Goal: Task Accomplishment & Management: Complete application form

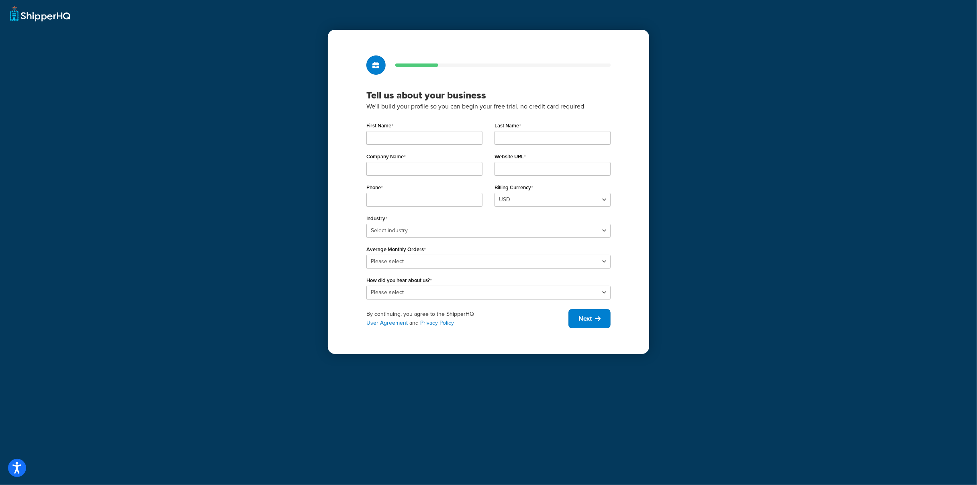
click at [436, 140] on input "First Name" at bounding box center [424, 138] width 116 height 14
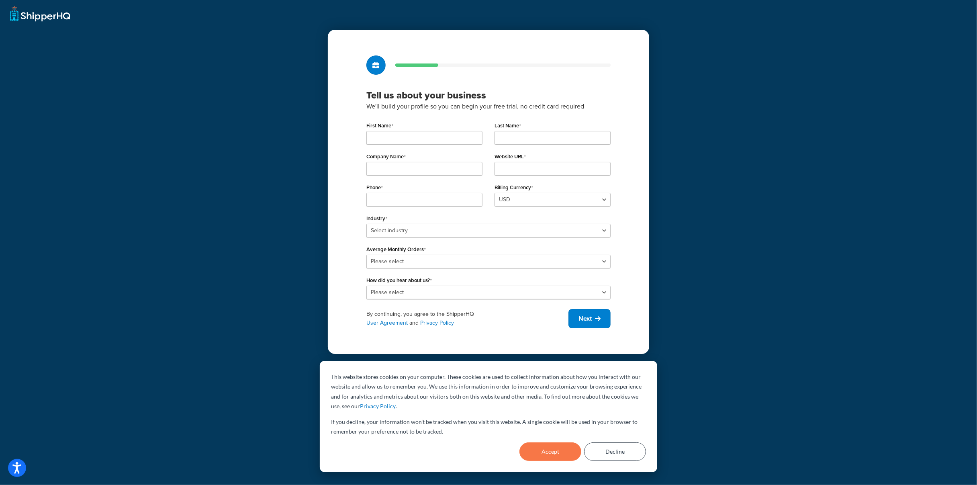
click at [413, 135] on input "First Name" at bounding box center [424, 138] width 116 height 14
type input "[PERSON_NAME]"
type input "Martynetz"
type input "Brimar Industries"
type input "8624154615"
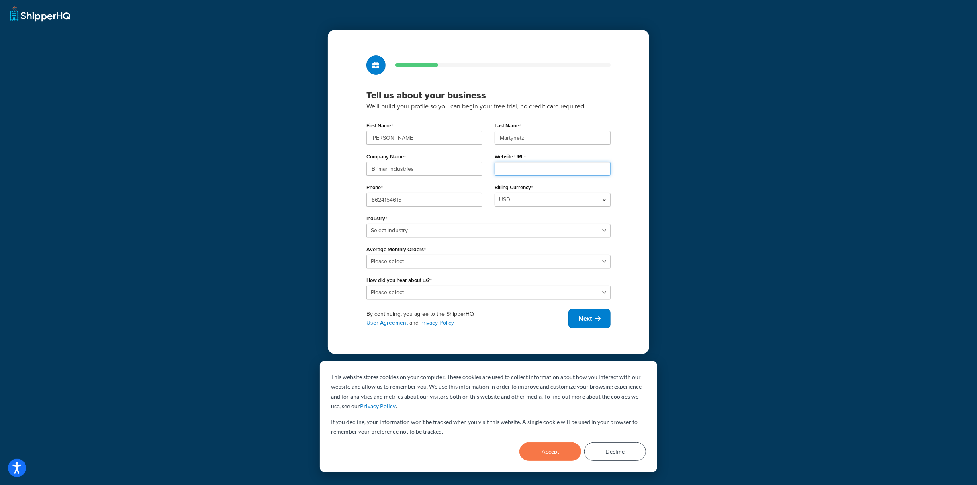
click at [520, 165] on input "Website URL" at bounding box center [553, 169] width 116 height 14
type input "[DOMAIN_NAME]"
click at [461, 231] on select "Select industry Automotive Adult Agriculture Alcohol, Tobacco & CBD Arts & Craf…" at bounding box center [488, 231] width 244 height 14
select select "18"
click at [366, 224] on select "Select industry Automotive Adult Agriculture Alcohol, Tobacco & CBD Arts & Craf…" at bounding box center [488, 231] width 244 height 14
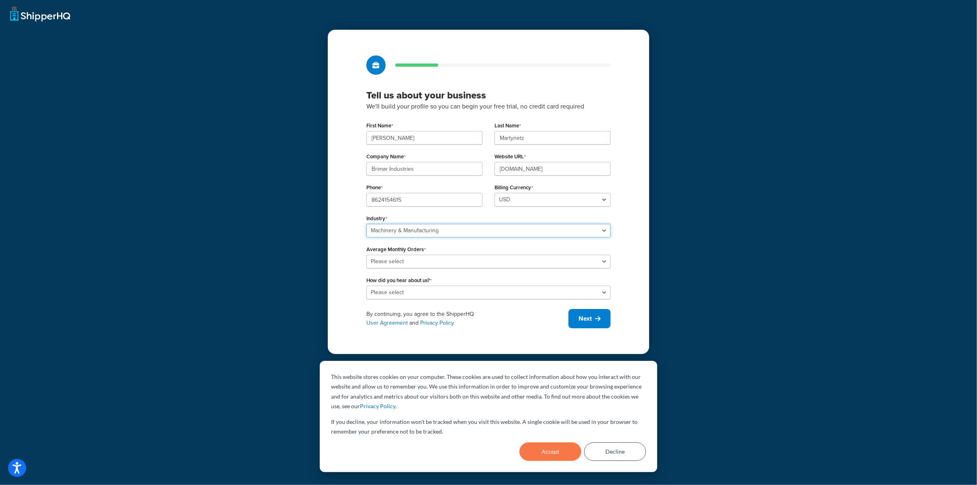
click at [498, 233] on select "Select industry Automotive Adult Agriculture Alcohol, Tobacco & CBD Arts & Craf…" at bounding box center [488, 231] width 244 height 14
click at [366, 224] on select "Select industry Automotive Adult Agriculture Alcohol, Tobacco & CBD Arts & Craf…" at bounding box center [488, 231] width 244 height 14
click at [504, 262] on select "Please select 0-500 501-1,000 1,001-10,000 10,001-20,000 Over 20,000" at bounding box center [488, 262] width 244 height 14
select select "1"
click at [366, 255] on select "Please select 0-500 501-1,000 1,001-10,000 10,001-20,000 Over 20,000" at bounding box center [488, 262] width 244 height 14
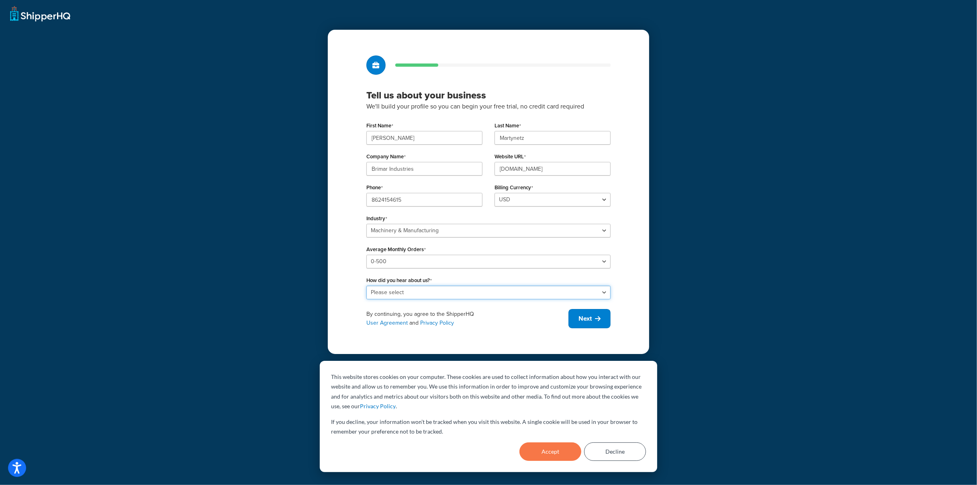
click at [462, 298] on select "Please select Online Search App Store or Marketplace Listing Referred by Agency…" at bounding box center [488, 293] width 244 height 14
select select "2"
click at [366, 286] on select "Please select Online Search App Store or Marketplace Listing Referred by Agency…" at bounding box center [488, 293] width 244 height 14
click at [592, 323] on button "Next" at bounding box center [590, 318] width 42 height 19
click at [551, 455] on button "Accept" at bounding box center [551, 451] width 62 height 18
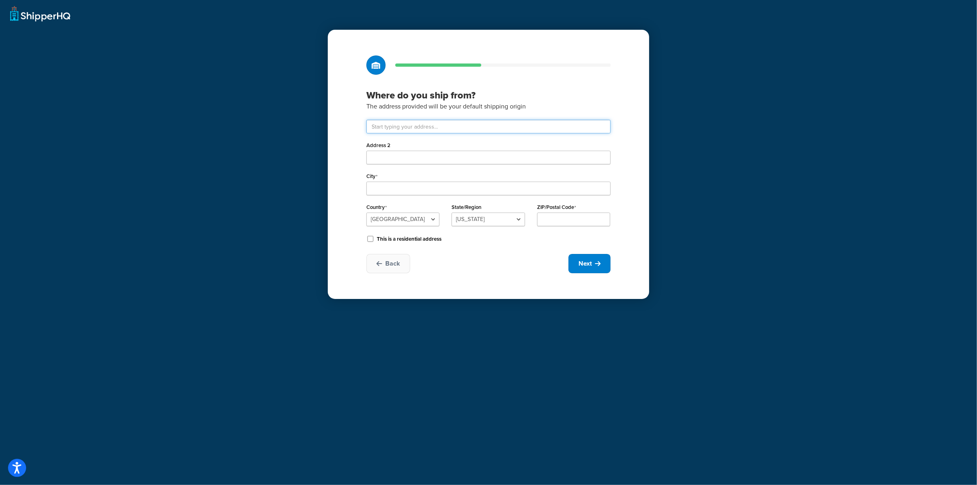
click at [432, 129] on input "text" at bounding box center [488, 127] width 244 height 14
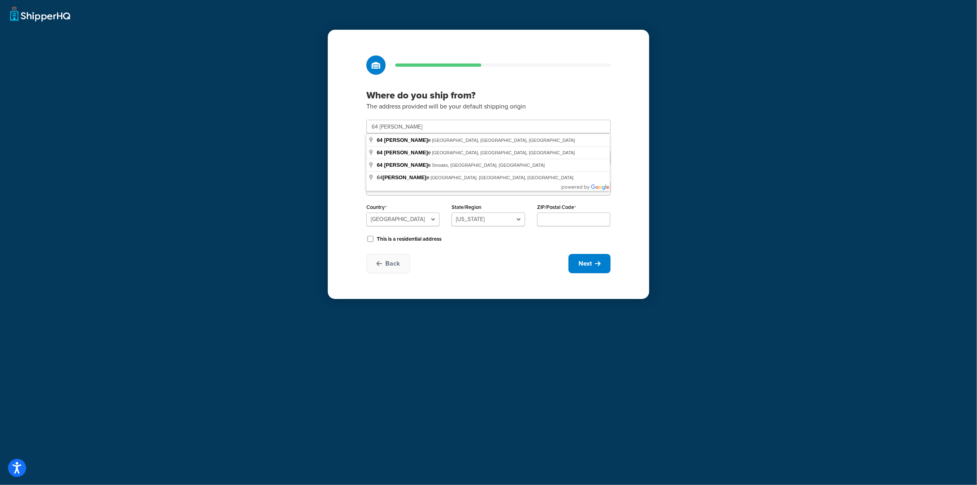
click at [596, 106] on p "The address provided will be your default shipping origin" at bounding box center [488, 106] width 244 height 10
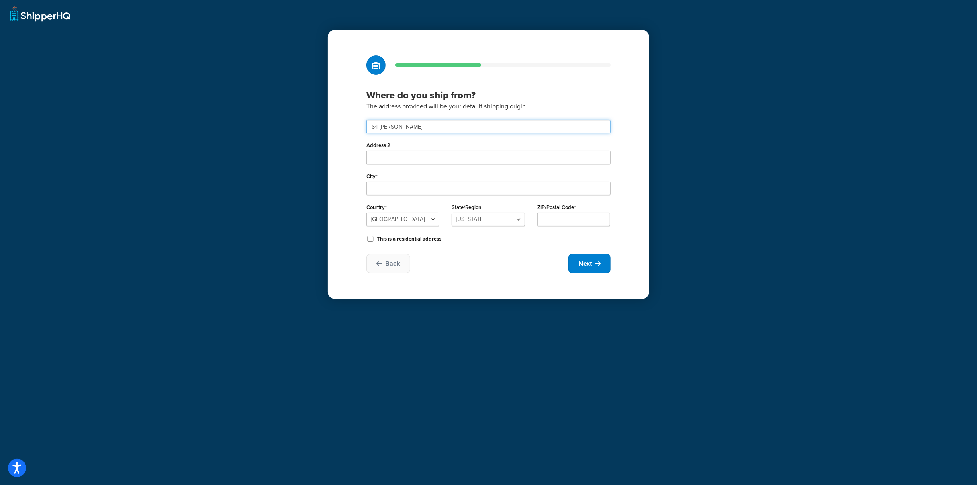
click at [456, 129] on input "64 outwater lan" at bounding box center [488, 127] width 244 height 14
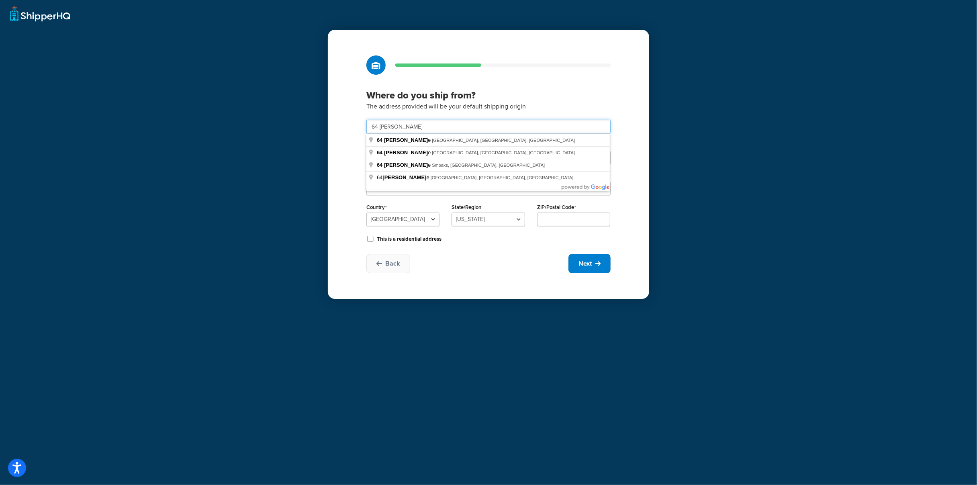
click at [0, 485] on com-1password-button at bounding box center [0, 485] width 0 height 0
type input "64 Outwater Ln"
type input "Garfield"
select select "30"
type input "07026"
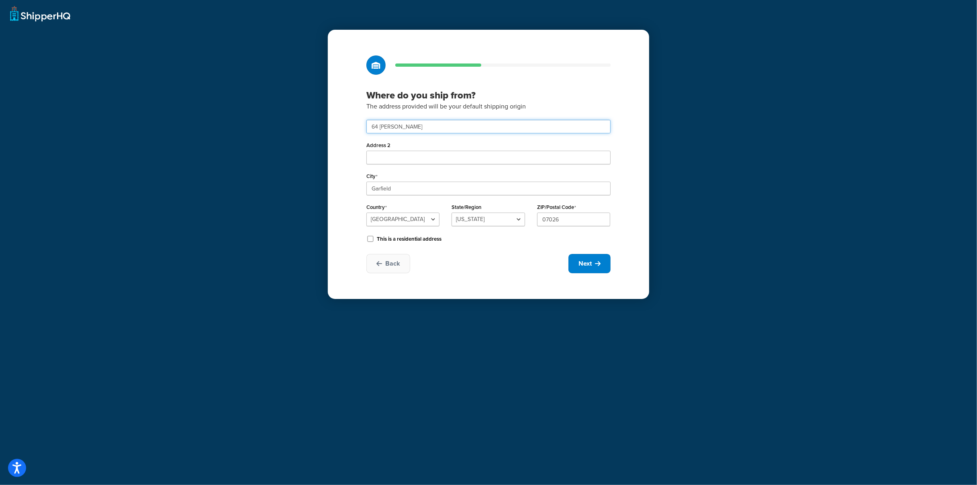
click at [441, 130] on input "64 Outwater Ln" at bounding box center [488, 127] width 244 height 14
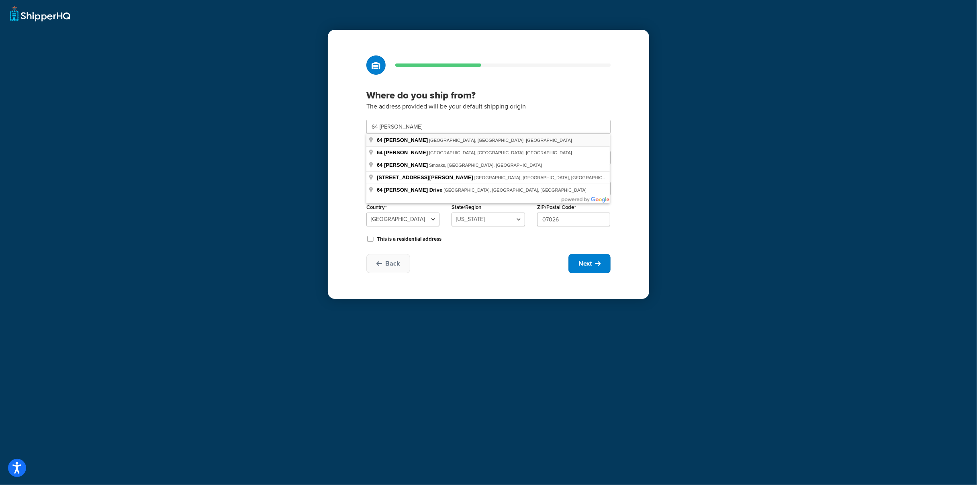
type input "64 Outwater Ln"
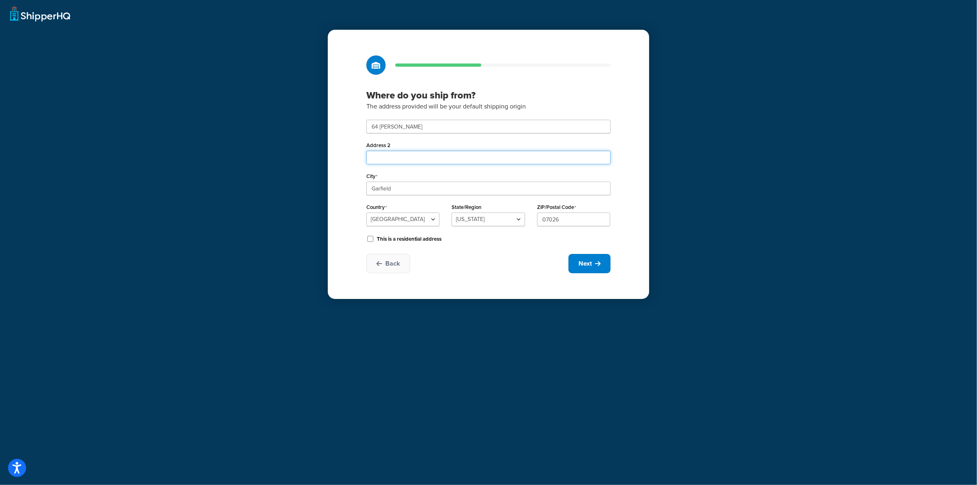
click at [413, 158] on input "Address 2" at bounding box center [488, 158] width 244 height 14
click at [682, 167] on div "Where do you ship from? The address provided will be your default shipping orig…" at bounding box center [488, 242] width 977 height 485
click at [595, 267] on button "Next" at bounding box center [590, 263] width 42 height 19
select select "1"
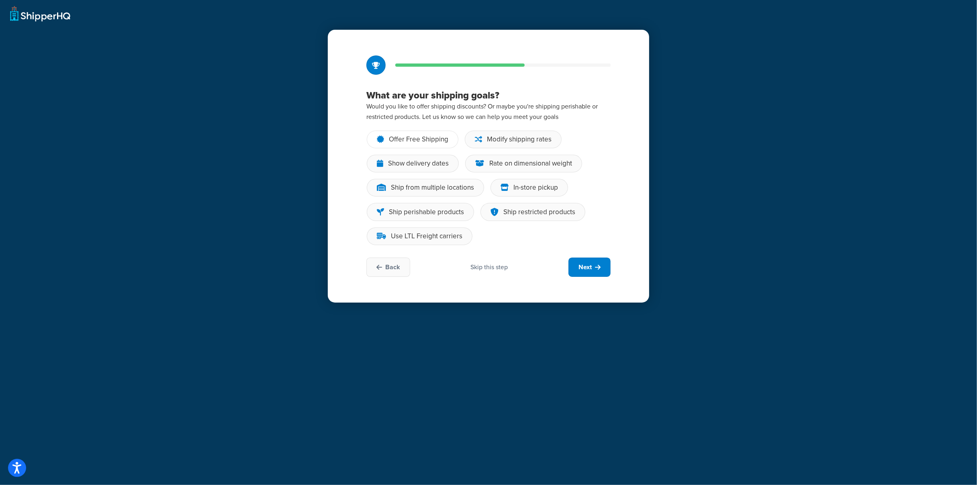
click at [432, 138] on div "Offer Free Shipping" at bounding box center [418, 139] width 59 height 8
click at [0, 0] on input "Offer Free Shipping" at bounding box center [0, 0] width 0 height 0
click at [426, 166] on div "Show delivery dates" at bounding box center [418, 164] width 61 height 8
click at [0, 0] on input "Show delivery dates" at bounding box center [0, 0] width 0 height 0
click at [493, 169] on div "Rate on dimensional weight" at bounding box center [523, 164] width 117 height 18
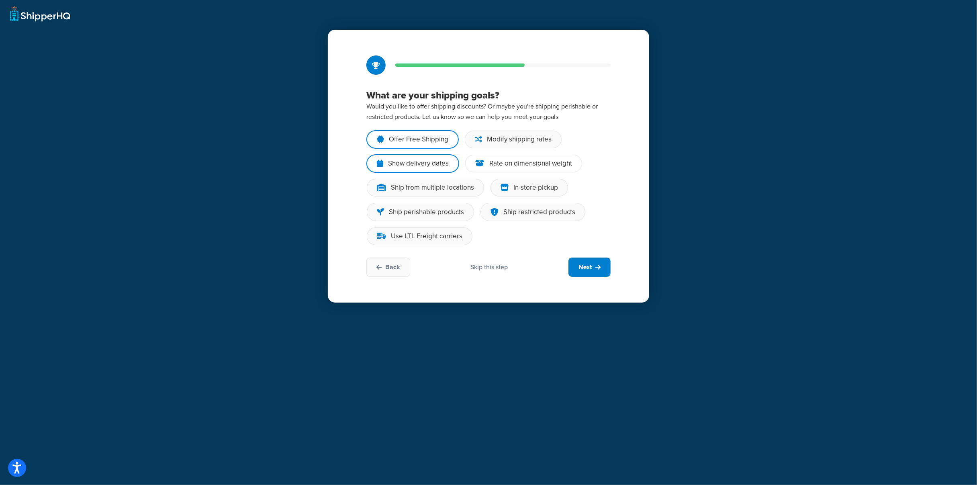
click at [0, 0] on input "Rate on dimensional weight" at bounding box center [0, 0] width 0 height 0
click at [426, 135] on div "Offer Free Shipping" at bounding box center [418, 139] width 59 height 8
click at [0, 0] on input "Offer Free Shipping" at bounding box center [0, 0] width 0 height 0
click at [442, 184] on div "Ship from multiple locations" at bounding box center [432, 188] width 83 height 8
click at [0, 0] on input "Ship from multiple locations" at bounding box center [0, 0] width 0 height 0
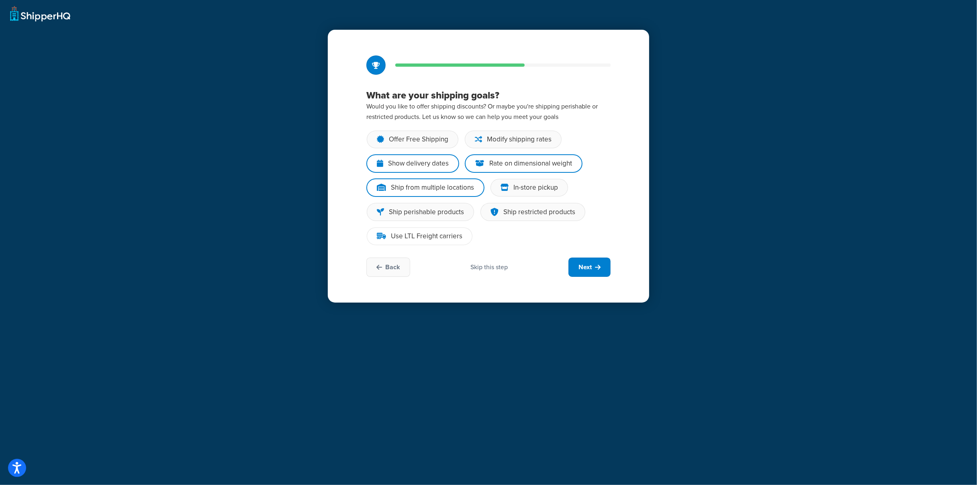
click at [424, 228] on div "Use LTL Freight carriers" at bounding box center [420, 236] width 106 height 18
click at [0, 0] on input "Use LTL Freight carriers" at bounding box center [0, 0] width 0 height 0
click at [447, 239] on div "Use LTL Freight carriers" at bounding box center [427, 236] width 72 height 8
click at [0, 0] on input "Use LTL Freight carriers" at bounding box center [0, 0] width 0 height 0
click at [440, 189] on div "Ship from multiple locations" at bounding box center [432, 188] width 83 height 8
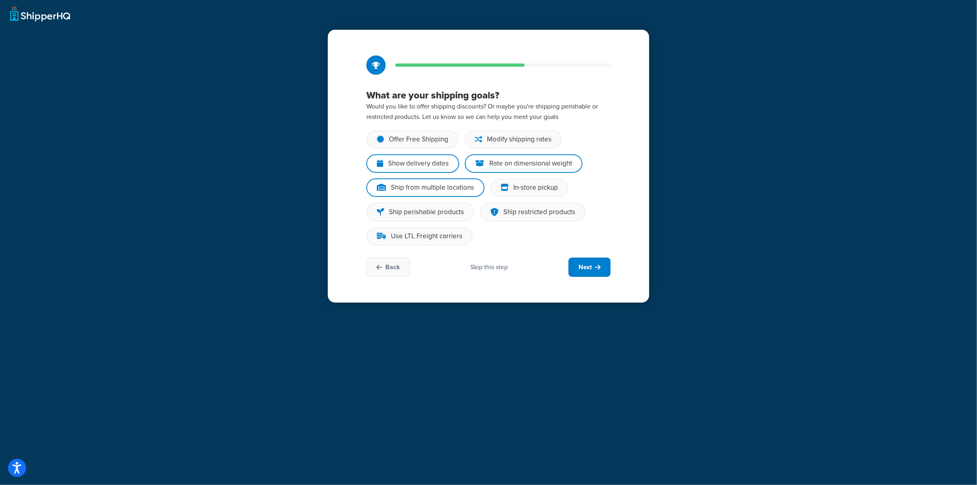
click at [0, 0] on input "Ship from multiple locations" at bounding box center [0, 0] width 0 height 0
click at [538, 145] on div "Modify shipping rates" at bounding box center [513, 140] width 97 height 18
click at [0, 0] on input "Modify shipping rates" at bounding box center [0, 0] width 0 height 0
click at [538, 145] on div "Modify shipping rates" at bounding box center [513, 139] width 98 height 18
click at [0, 0] on input "Modify shipping rates" at bounding box center [0, 0] width 0 height 0
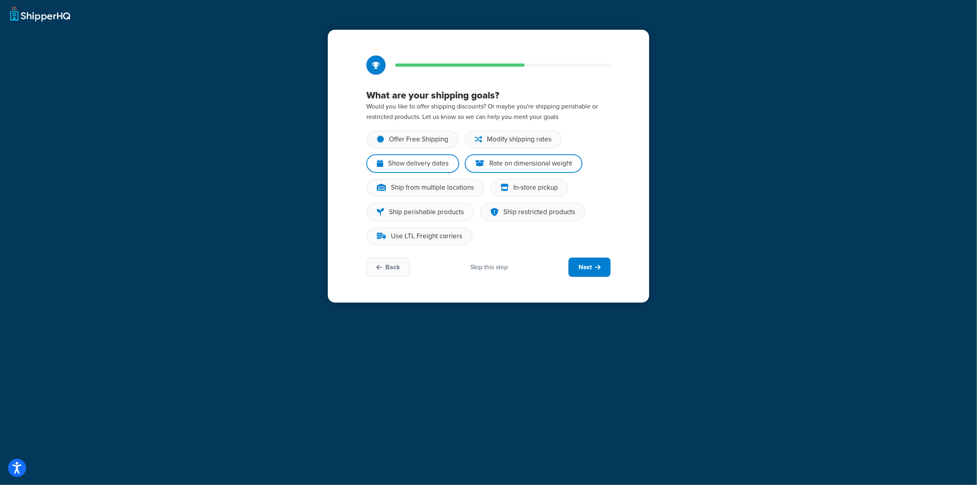
click at [563, 250] on div "Offer Free Shipping Modify shipping rates Show delivery dates Rate on dimension…" at bounding box center [488, 190] width 244 height 121
click at [525, 189] on div "In-store pickup" at bounding box center [535, 188] width 45 height 8
click at [0, 0] on input "In-store pickup" at bounding box center [0, 0] width 0 height 0
click at [535, 267] on div "Back Skip this step Next" at bounding box center [488, 267] width 244 height 19
click at [569, 270] on button "Next" at bounding box center [590, 267] width 42 height 19
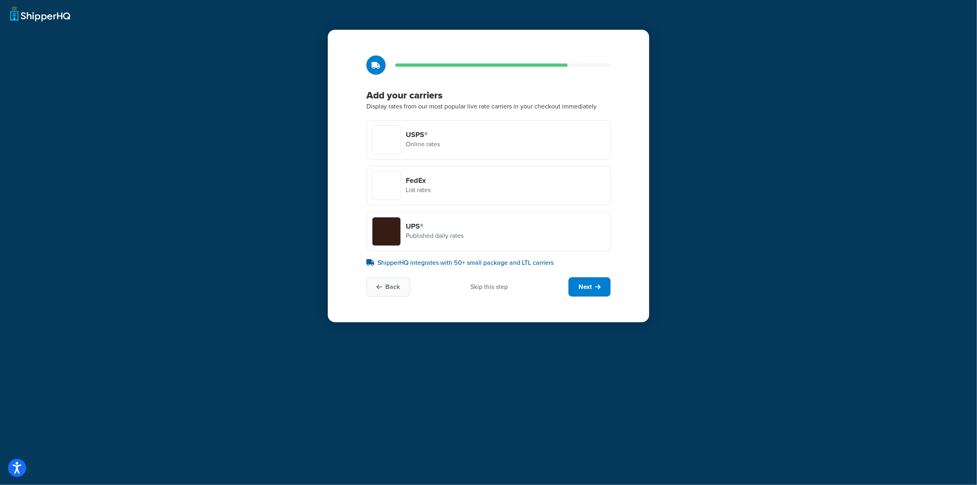
click at [399, 188] on div at bounding box center [386, 186] width 28 height 28
click at [0, 0] on input "FedEx List rates" at bounding box center [0, 0] width 0 height 0
click at [404, 231] on div "UPS® Published daily rates" at bounding box center [418, 231] width 92 height 29
click at [0, 0] on input "UPS® Published daily rates" at bounding box center [0, 0] width 0 height 0
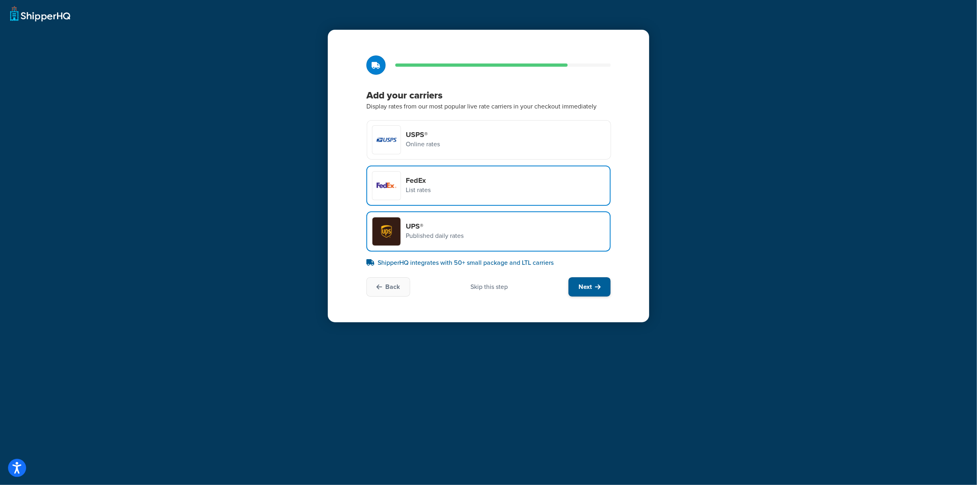
click at [585, 282] on span "Next" at bounding box center [585, 286] width 13 height 9
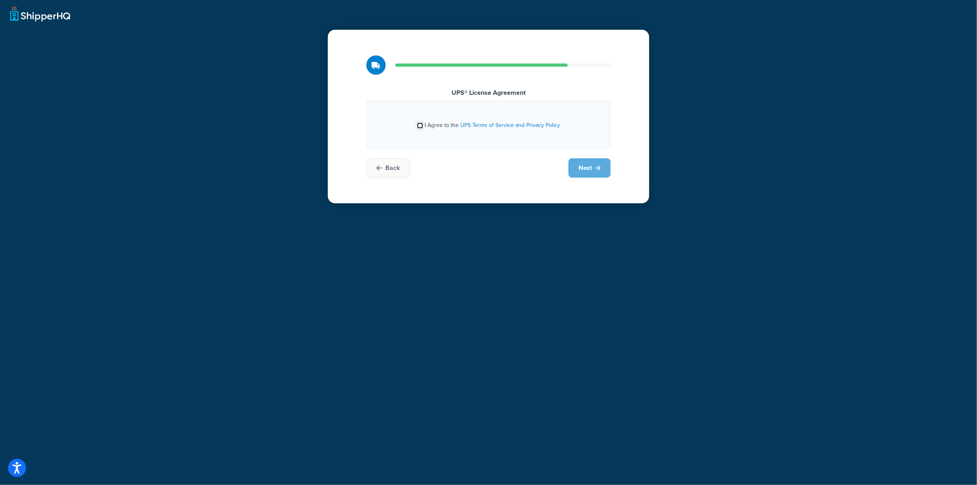
click at [419, 123] on input "I Agree to the UPS Terms of Service and Privacy Policy" at bounding box center [420, 126] width 6 height 6
checkbox input "true"
click at [597, 168] on icon at bounding box center [598, 168] width 6 height 6
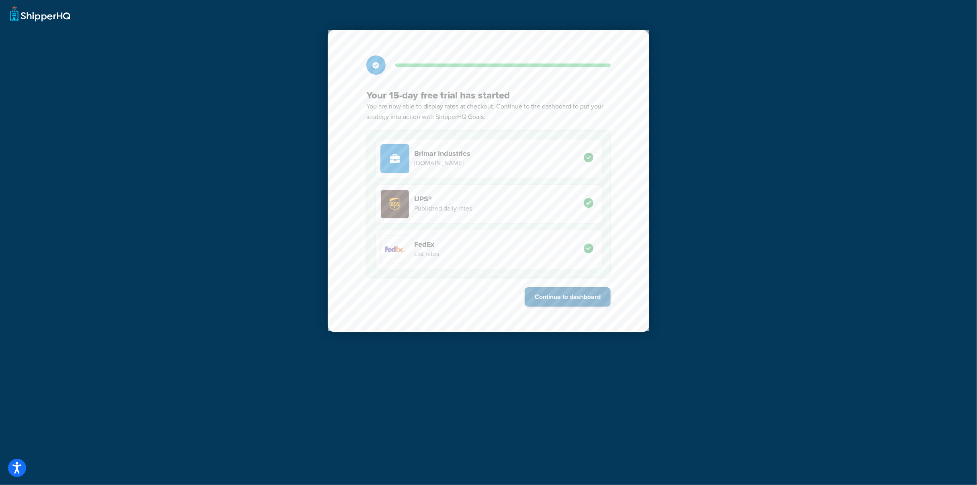
click at [569, 299] on button "Continue to dashboard" at bounding box center [568, 296] width 86 height 19
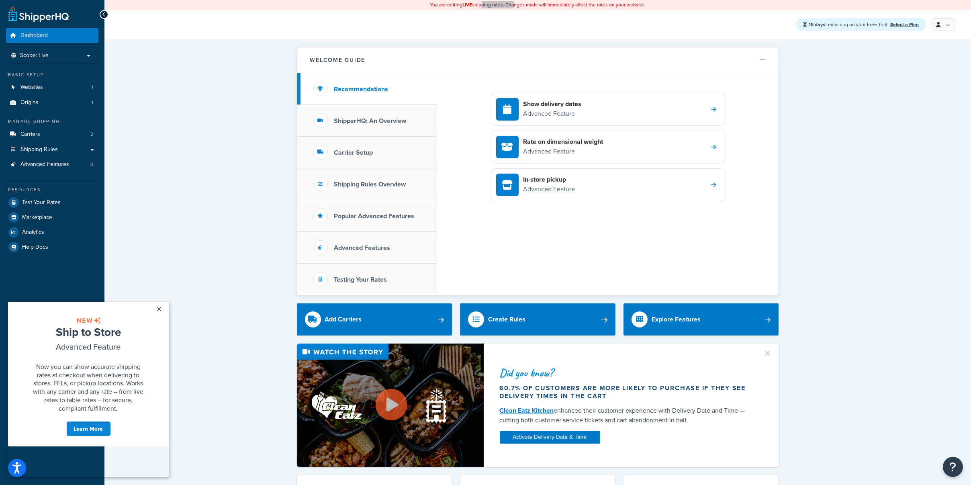
drag, startPoint x: 483, startPoint y: 6, endPoint x: 682, endPoint y: 16, distance: 200.0
click at [686, 20] on div "15 days remaining on your Free Trial Select a Plan My Profile Billing Global Se…" at bounding box center [537, 24] width 867 height 29
click at [160, 309] on link "×" at bounding box center [159, 308] width 14 height 14
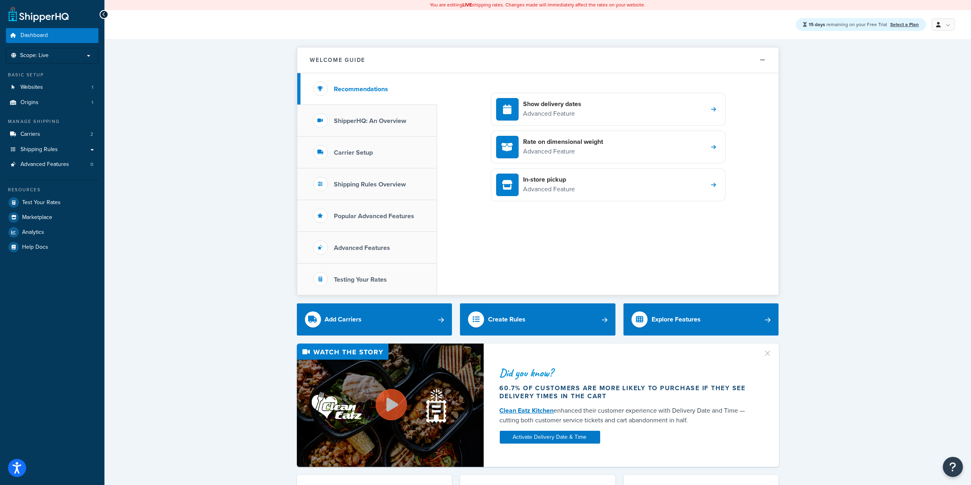
click at [941, 26] on link at bounding box center [943, 24] width 23 height 12
click at [915, 74] on span "Global Settings" at bounding box center [916, 73] width 34 height 8
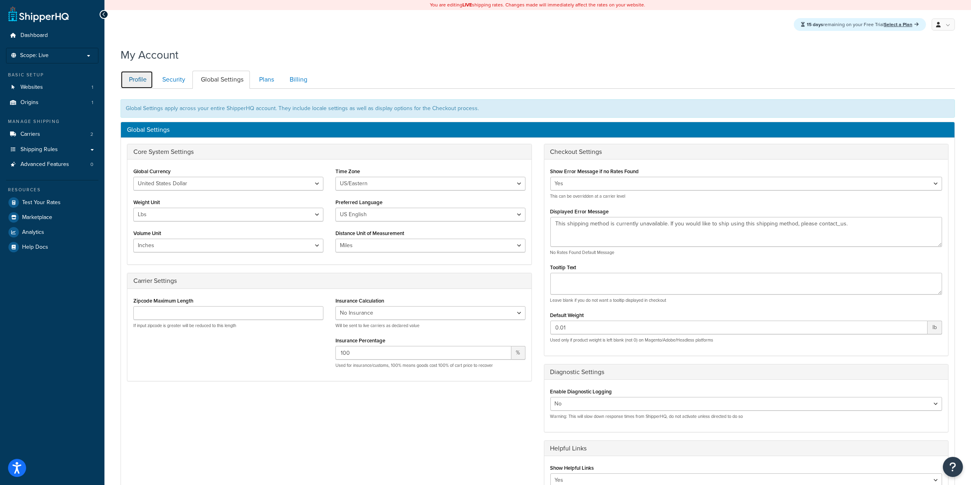
click at [143, 82] on link "Profile" at bounding box center [137, 80] width 33 height 18
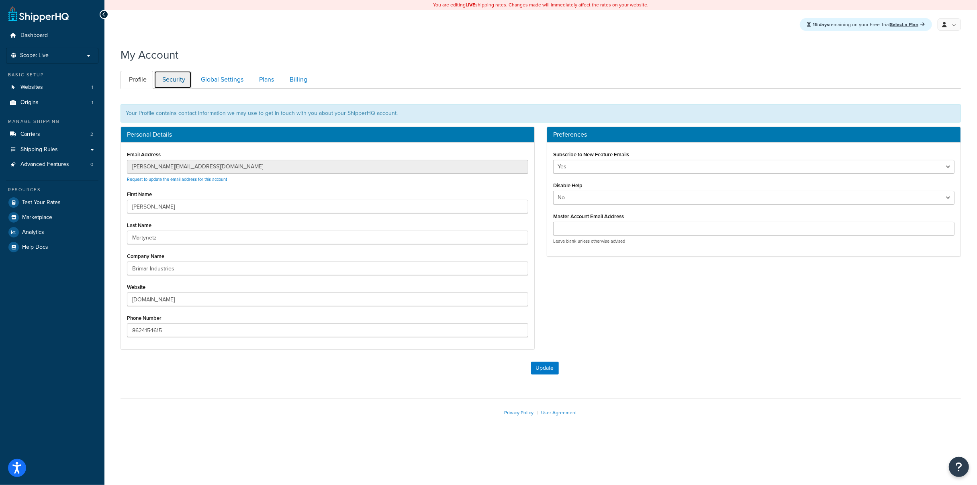
click at [180, 82] on link "Security" at bounding box center [173, 80] width 38 height 18
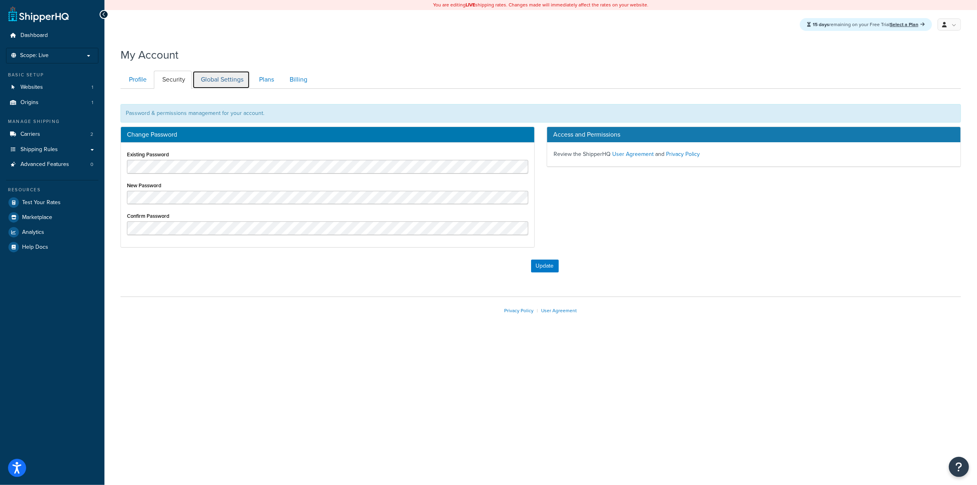
drag, startPoint x: 203, startPoint y: 84, endPoint x: 214, endPoint y: 85, distance: 11.7
click at [203, 84] on link "Global Settings" at bounding box center [220, 80] width 57 height 18
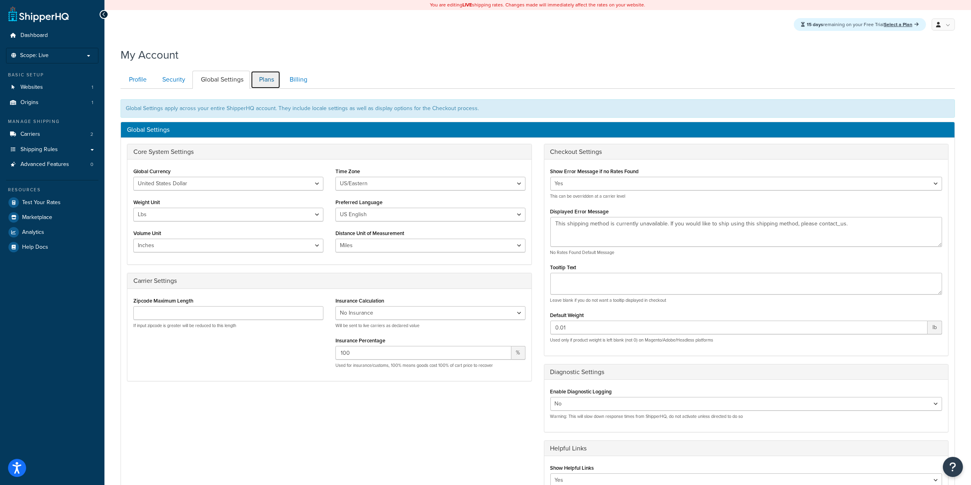
click at [271, 83] on link "Plans" at bounding box center [266, 80] width 30 height 18
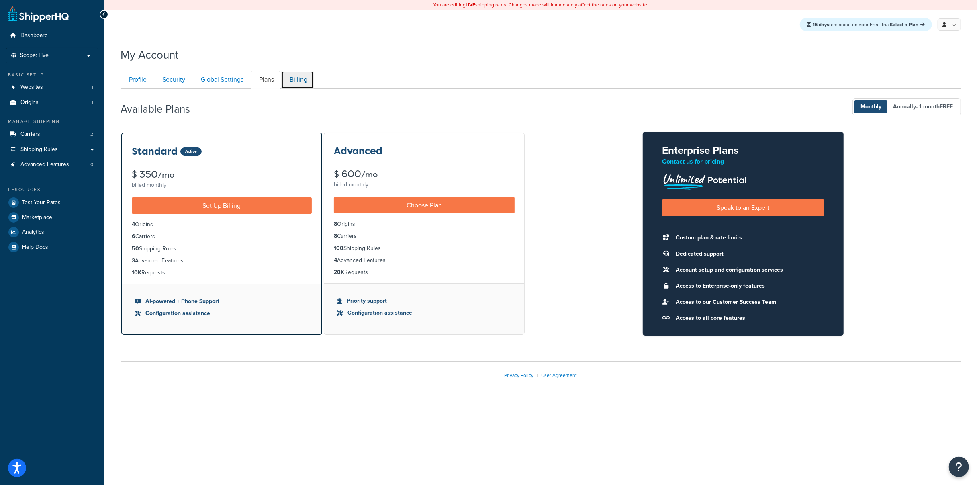
click at [305, 82] on link "Billing" at bounding box center [297, 80] width 33 height 18
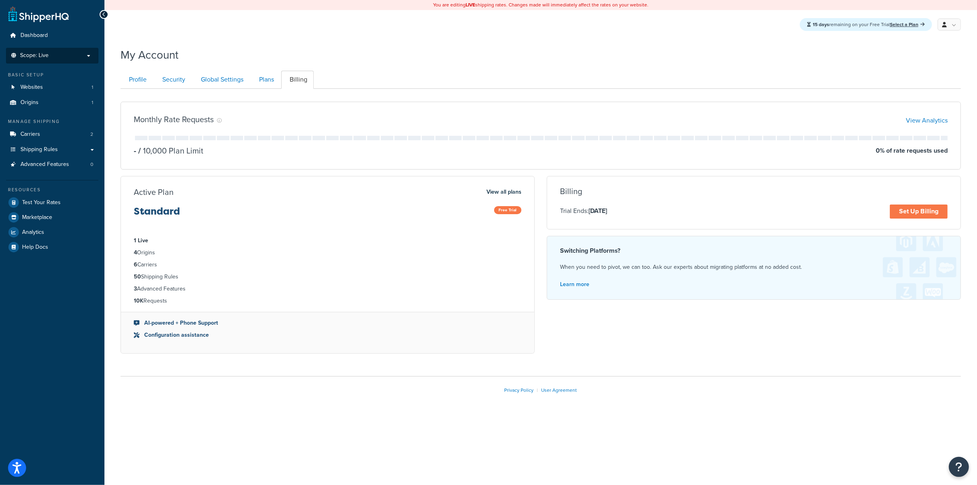
click at [78, 57] on p "Scope: Live" at bounding box center [52, 55] width 85 height 7
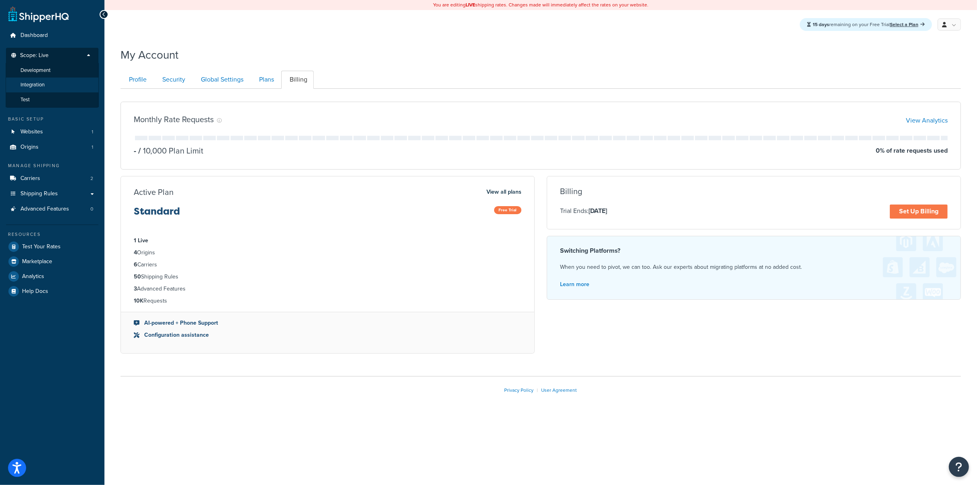
click at [44, 84] on span "Integration" at bounding box center [32, 85] width 24 height 7
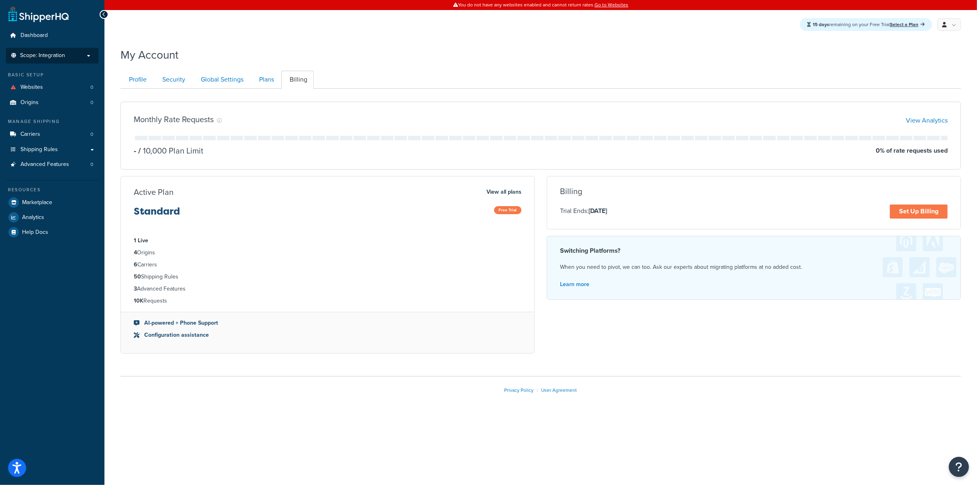
click at [70, 57] on p "Scope: Integration" at bounding box center [52, 55] width 85 height 7
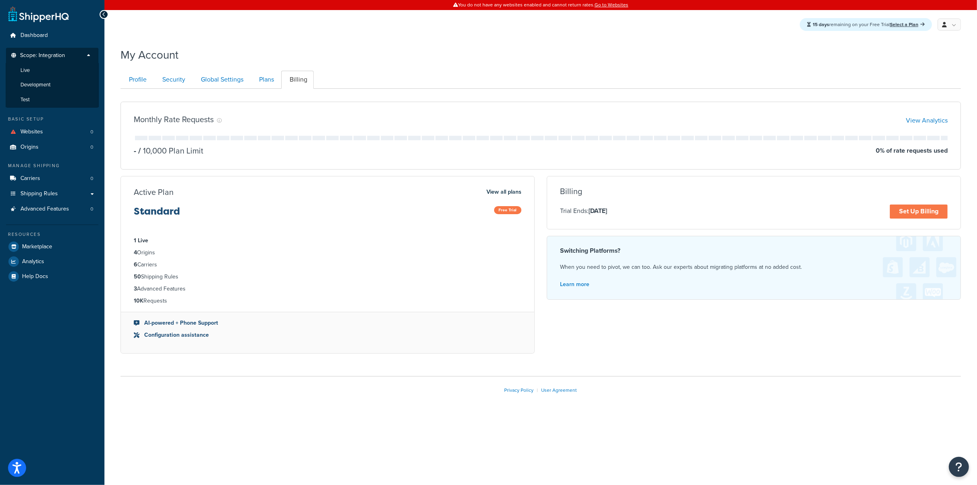
click at [74, 55] on p "Scope: Integration" at bounding box center [52, 57] width 85 height 11
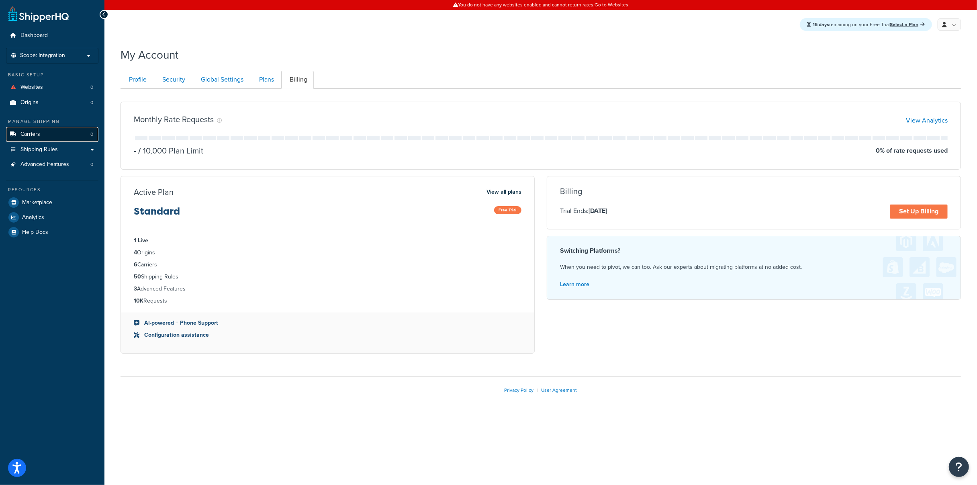
click at [46, 134] on link "Carriers 0" at bounding box center [52, 134] width 92 height 15
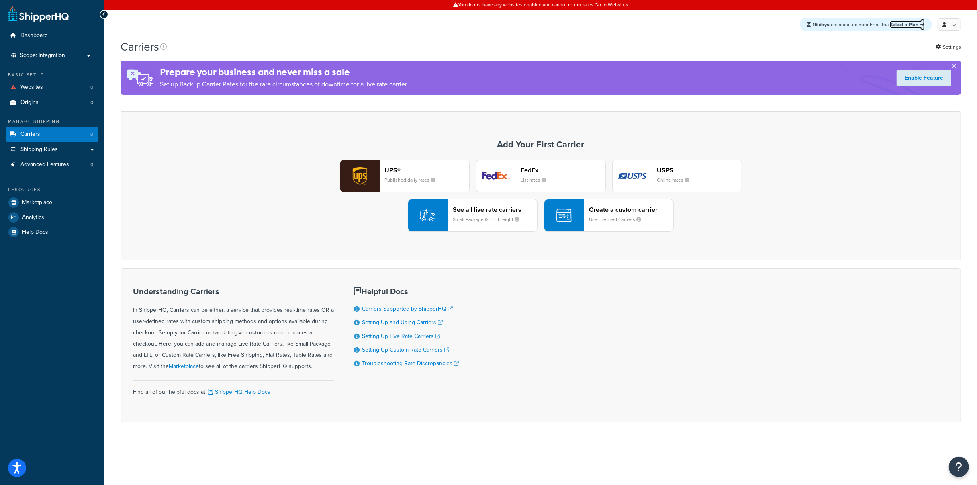
click at [907, 25] on link "Select a Plan" at bounding box center [907, 24] width 35 height 7
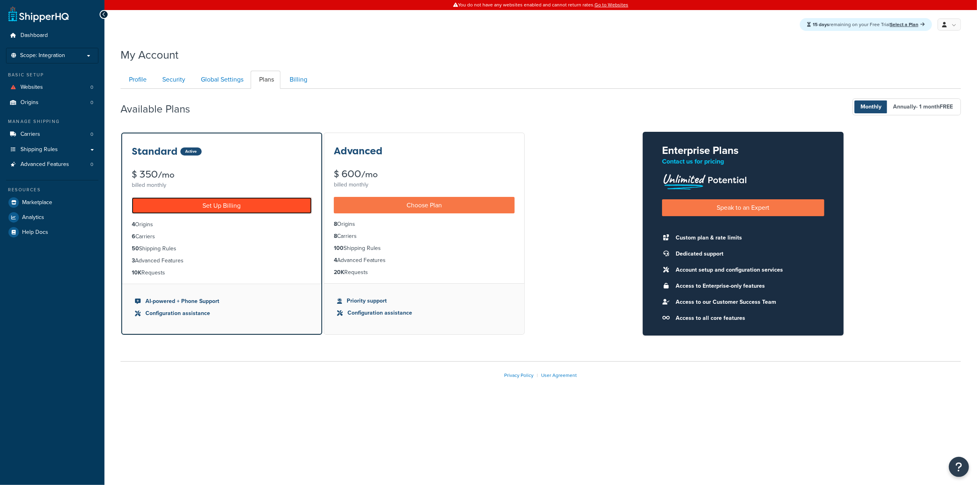
click at [237, 204] on link "Set Up Billing" at bounding box center [222, 205] width 180 height 16
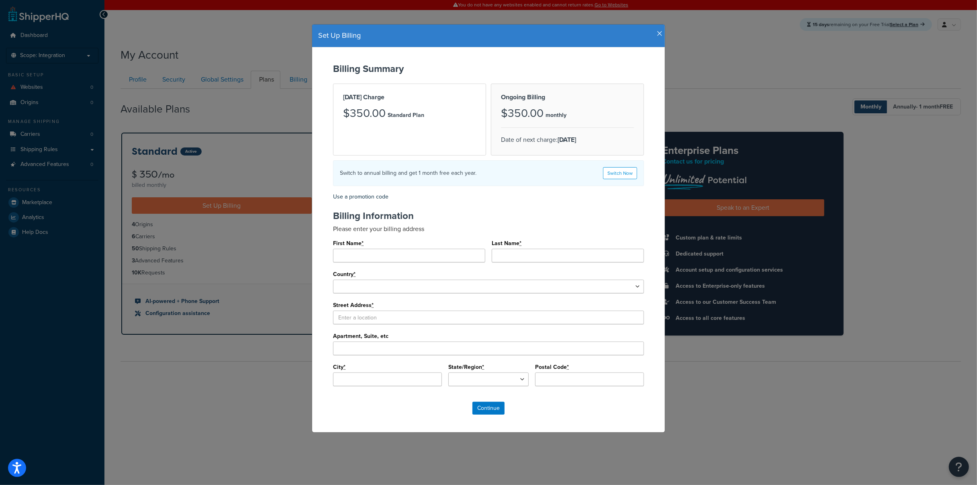
click at [416, 248] on div "First Name *" at bounding box center [409, 249] width 152 height 25
click at [411, 254] on input "First Name *" at bounding box center [409, 256] width 152 height 14
click at [405, 259] on input "First Name *" at bounding box center [409, 256] width 152 height 14
drag, startPoint x: 405, startPoint y: 259, endPoint x: 528, endPoint y: 259, distance: 122.1
click at [406, 259] on input "First Name *" at bounding box center [409, 256] width 152 height 14
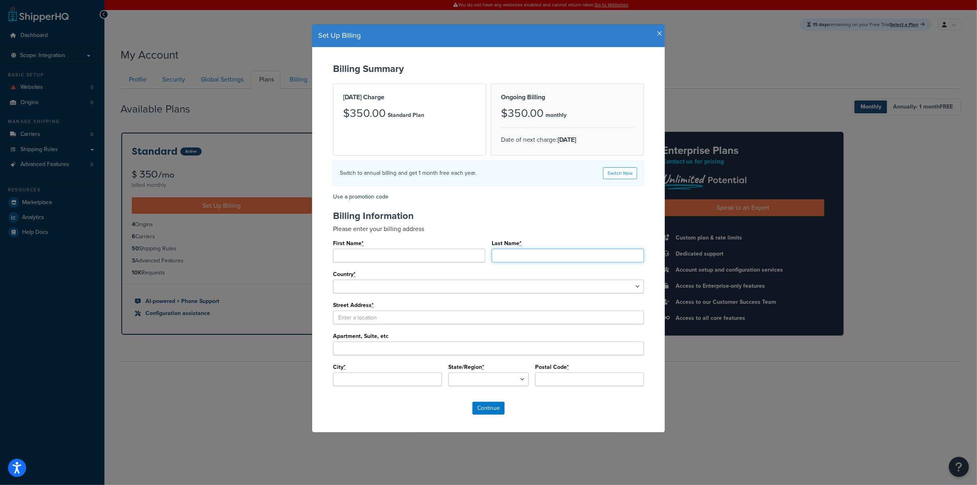
click at [546, 259] on input "Last Name *" at bounding box center [568, 256] width 152 height 14
click at [450, 258] on input "First Name *" at bounding box center [409, 256] width 152 height 14
click at [381, 259] on input "First Name *" at bounding box center [409, 256] width 152 height 14
paste input "Alex"
type input "Alex"
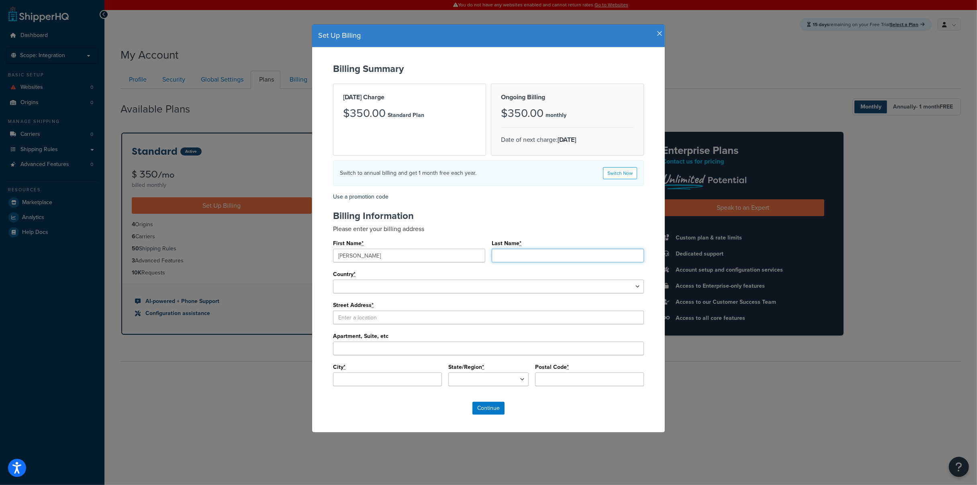
click at [520, 258] on input "Last Name *" at bounding box center [568, 256] width 152 height 14
type input "N"
type input "Martynetz"
select select "1000"
select select
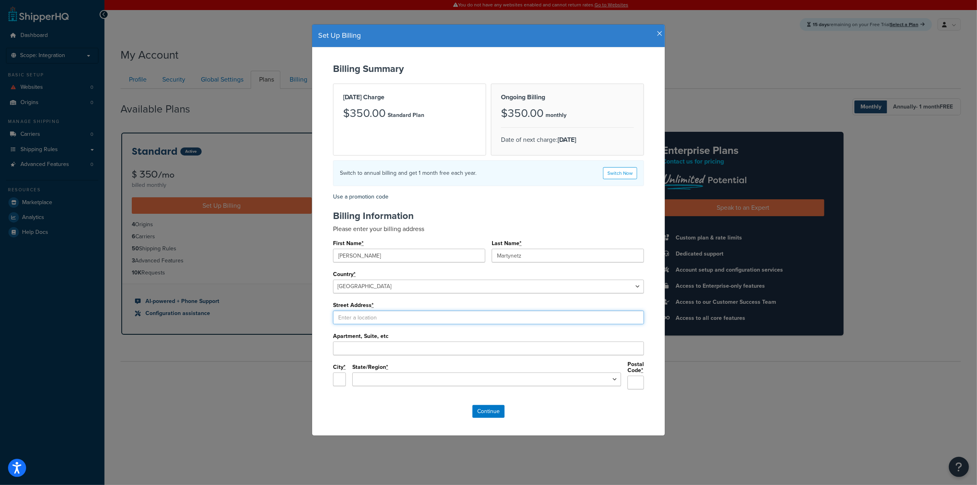
type input "64 Outwater Ln"
type input "Garfield"
select select "NJ"
type input "07026"
click at [416, 416] on div "Billing Summary Today's Charge $350.00 Standard Plan Ongoing Billing $350.00 mo…" at bounding box center [488, 241] width 353 height 388
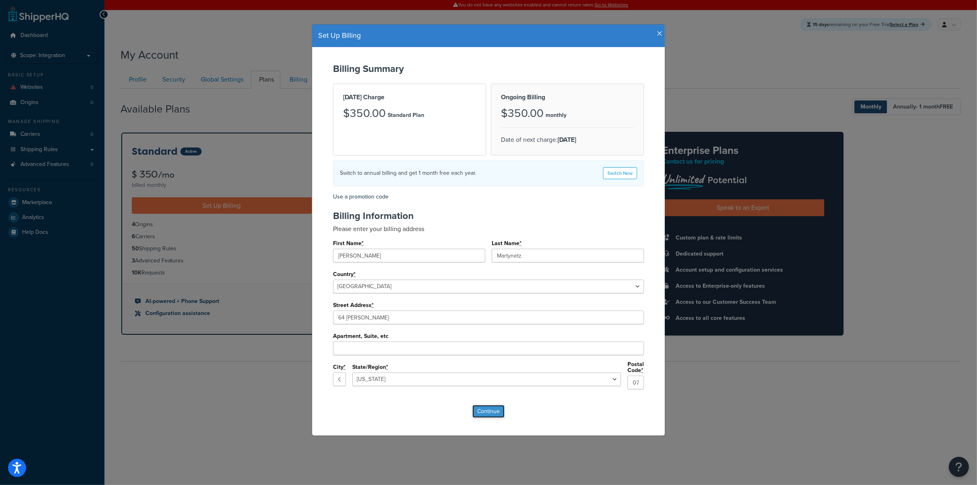
click at [481, 410] on input "Continue" at bounding box center [489, 411] width 32 height 13
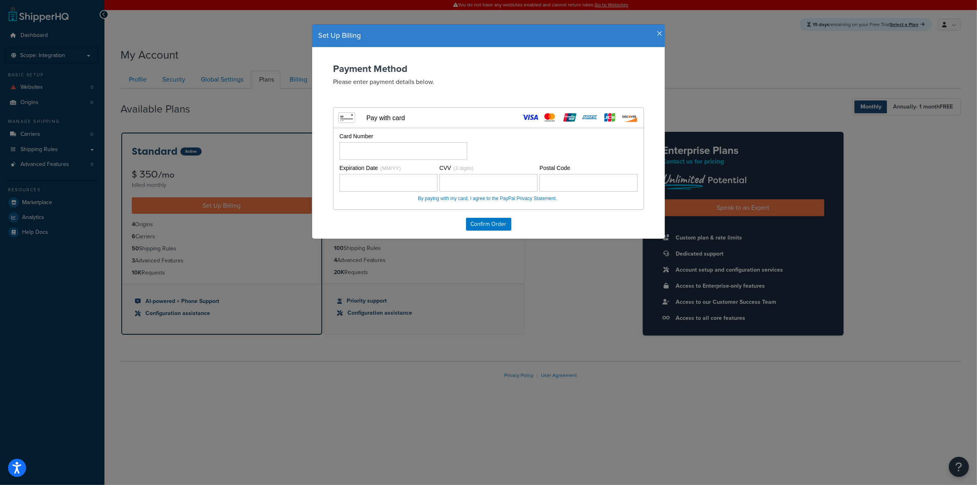
click at [399, 141] on label "Card Number" at bounding box center [404, 146] width 128 height 27
click at [542, 228] on div "Confirm Order" at bounding box center [488, 224] width 337 height 13
click at [488, 225] on input "Confirm Order" at bounding box center [488, 224] width 45 height 13
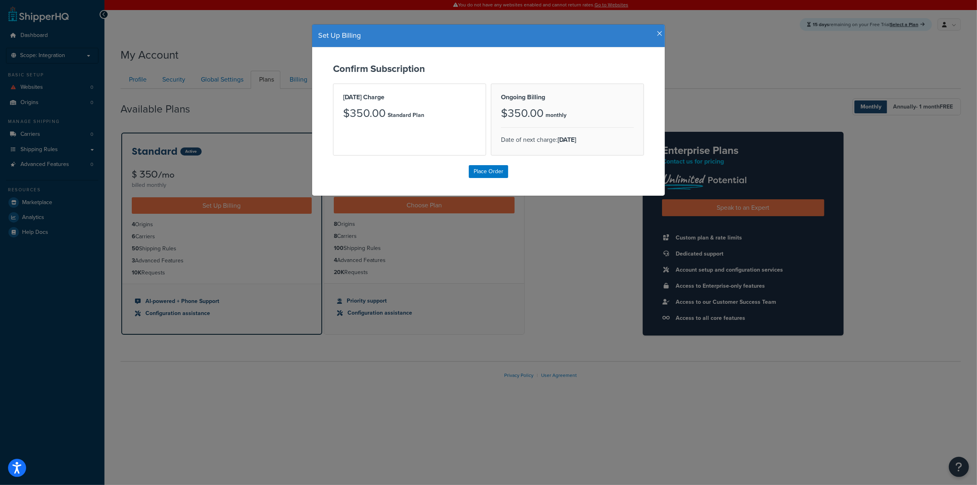
click at [573, 181] on div "Confirm Subscription Today's Charge $350.00 Standard Plan Ongoing Billing $350.…" at bounding box center [488, 121] width 353 height 148
click at [498, 173] on input "Place Order" at bounding box center [488, 171] width 39 height 13
type input "Place Order"
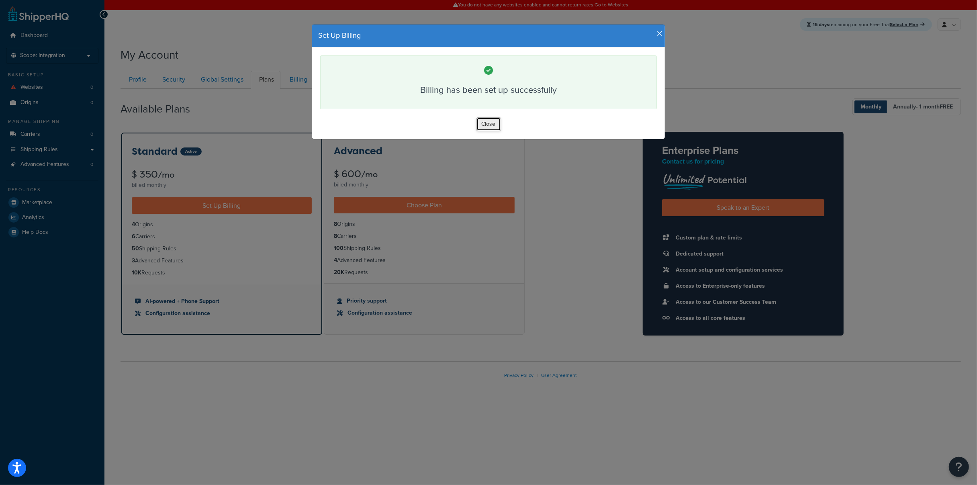
click at [488, 123] on button "Close" at bounding box center [489, 124] width 25 height 14
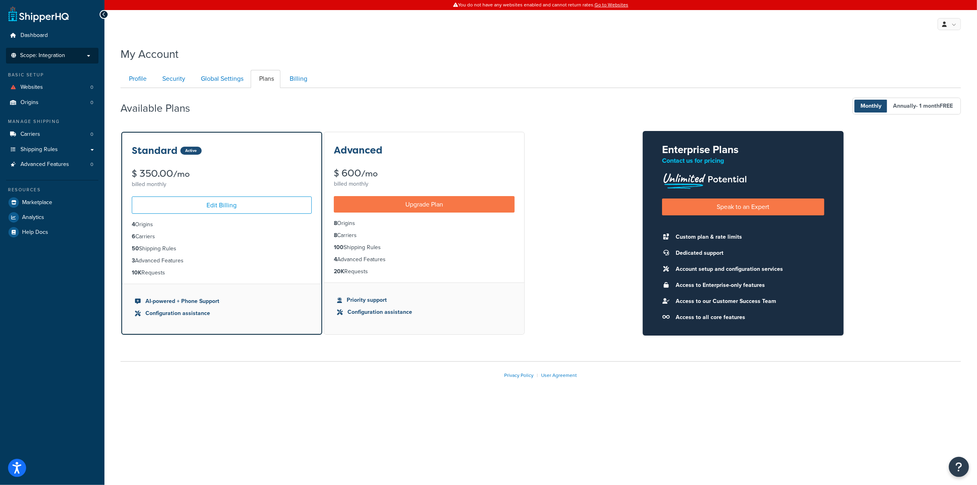
click at [66, 54] on p "Scope: Integration" at bounding box center [52, 55] width 85 height 7
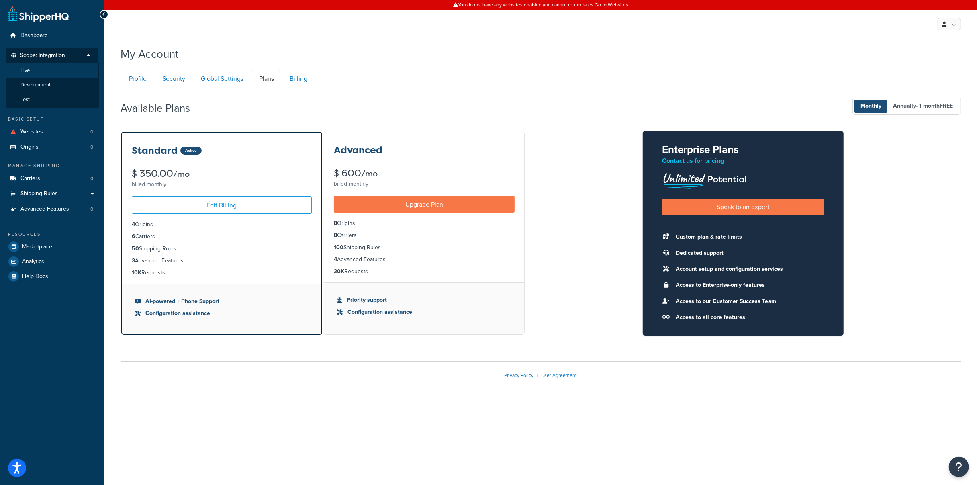
click at [29, 71] on span "Live" at bounding box center [24, 70] width 9 height 7
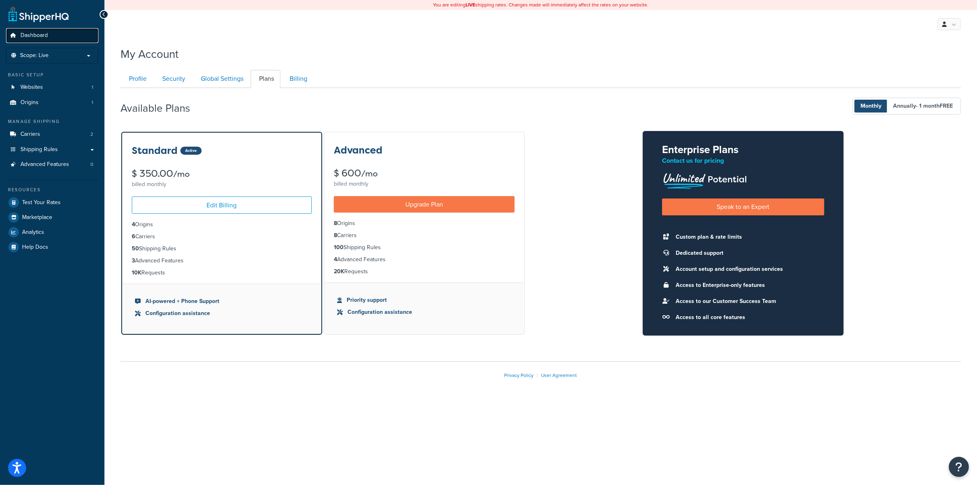
click at [29, 37] on span "Dashboard" at bounding box center [33, 35] width 27 height 7
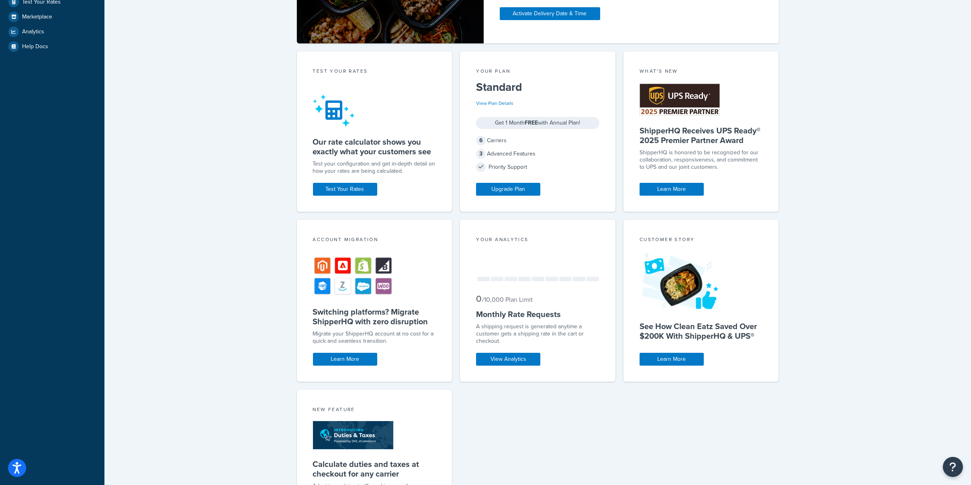
scroll to position [281, 0]
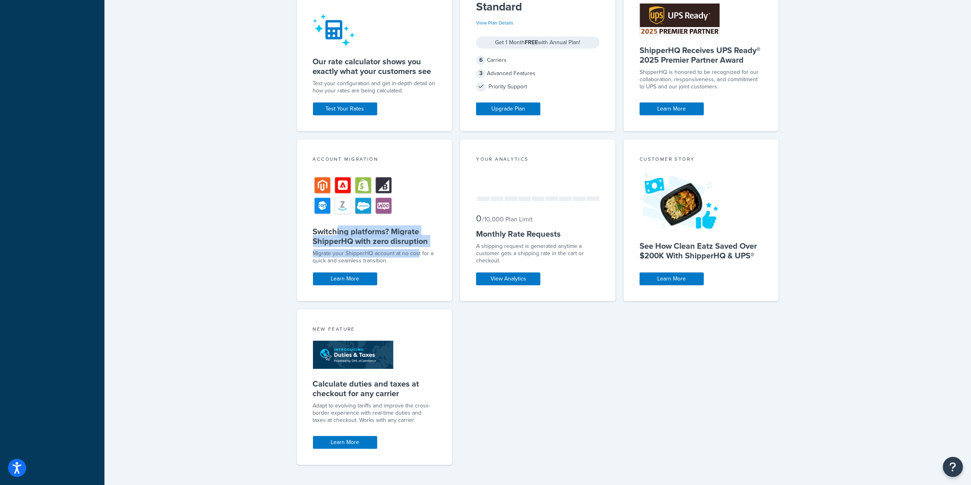
drag, startPoint x: 337, startPoint y: 235, endPoint x: 417, endPoint y: 250, distance: 82.1
click at [417, 250] on div "Account Migration Switching platforms? Migrate ShipperHQ with zero disruption M…" at bounding box center [374, 220] width 155 height 162
click at [411, 259] on div "Migrate your ShipperHQ account at no cost for a quick and seamless transition." at bounding box center [374, 257] width 123 height 14
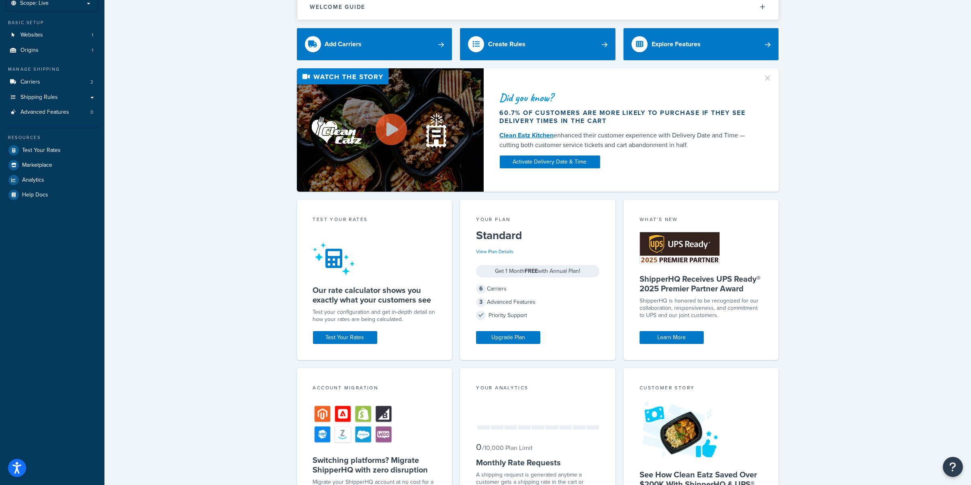
scroll to position [12, 0]
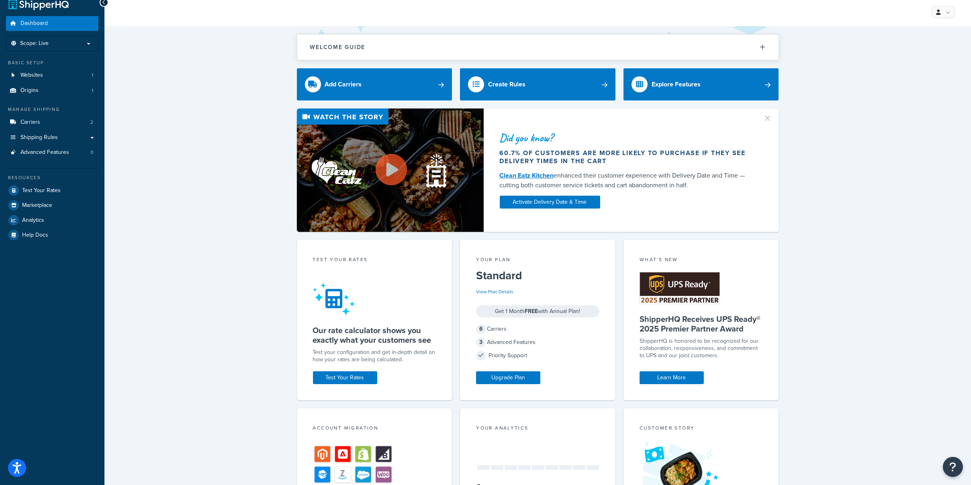
click at [771, 117] on button "button" at bounding box center [772, 116] width 2 height 2
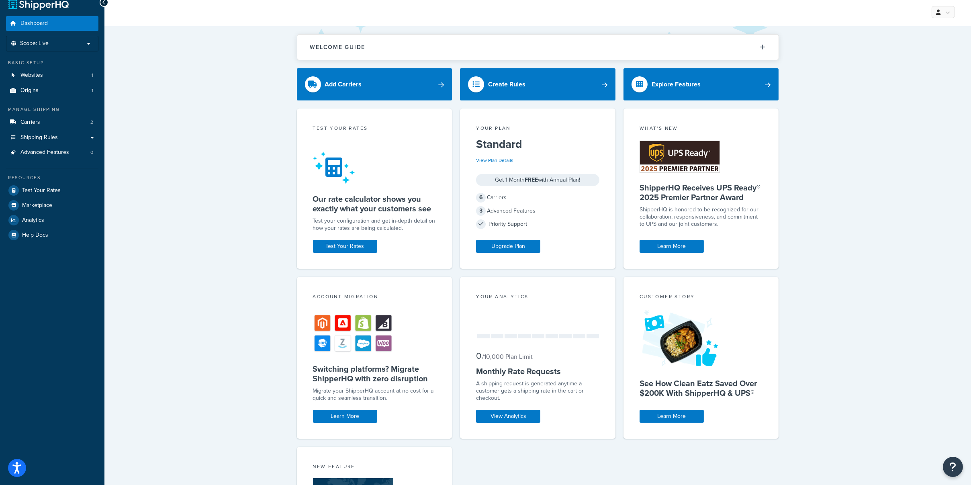
scroll to position [0, 0]
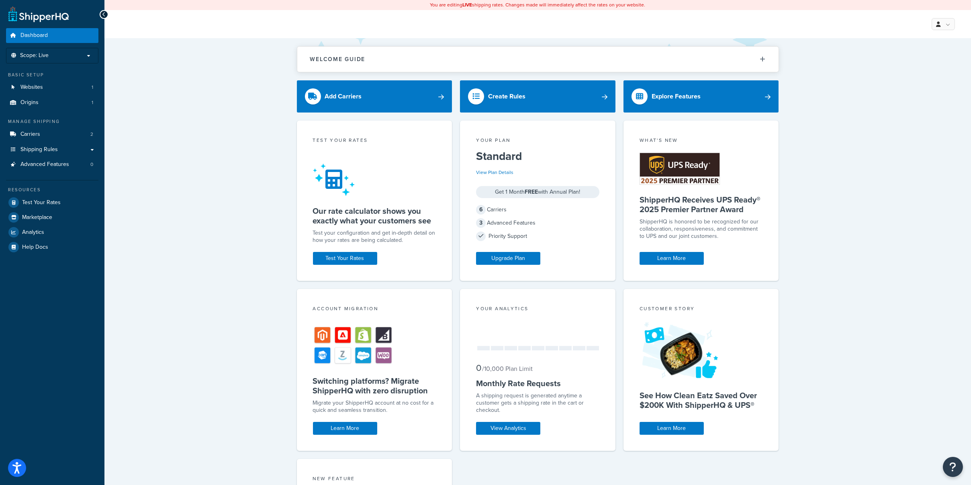
click at [875, 229] on div "Welcome Guide Recommendations ShipperHQ: An Overview Carrier Setup Shipping Rul…" at bounding box center [537, 342] width 867 height 609
drag, startPoint x: 844, startPoint y: 108, endPoint x: 802, endPoint y: 101, distance: 42.5
click at [844, 108] on div "Welcome Guide Recommendations ShipperHQ: An Overview Carrier Setup Shipping Rul…" at bounding box center [537, 342] width 867 height 609
click at [937, 25] on icon at bounding box center [938, 24] width 4 height 5
click at [920, 70] on span "Global Settings" at bounding box center [916, 73] width 34 height 8
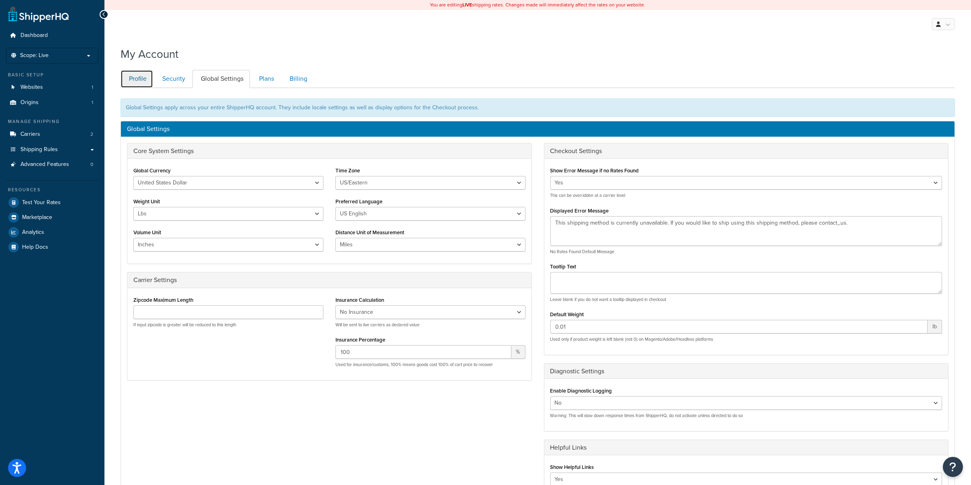
click at [145, 76] on link "Profile" at bounding box center [137, 79] width 33 height 18
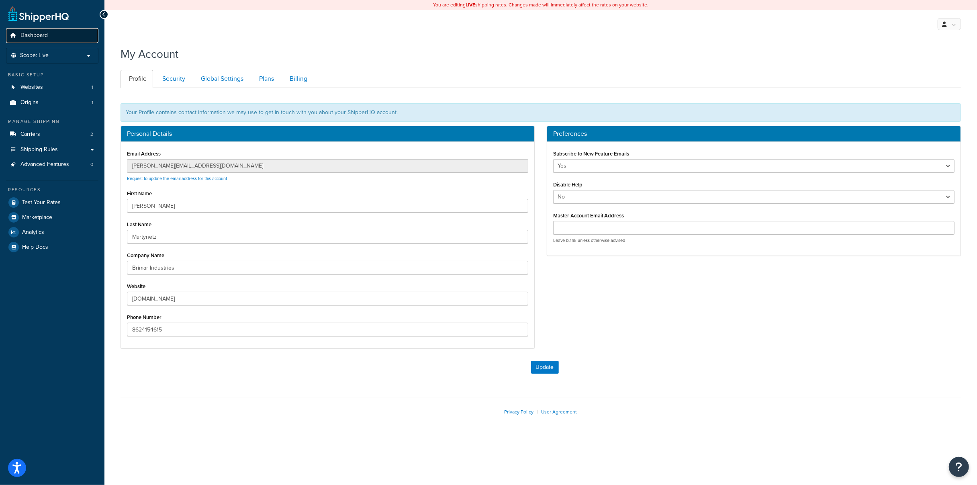
click at [67, 37] on link "Dashboard" at bounding box center [52, 35] width 92 height 15
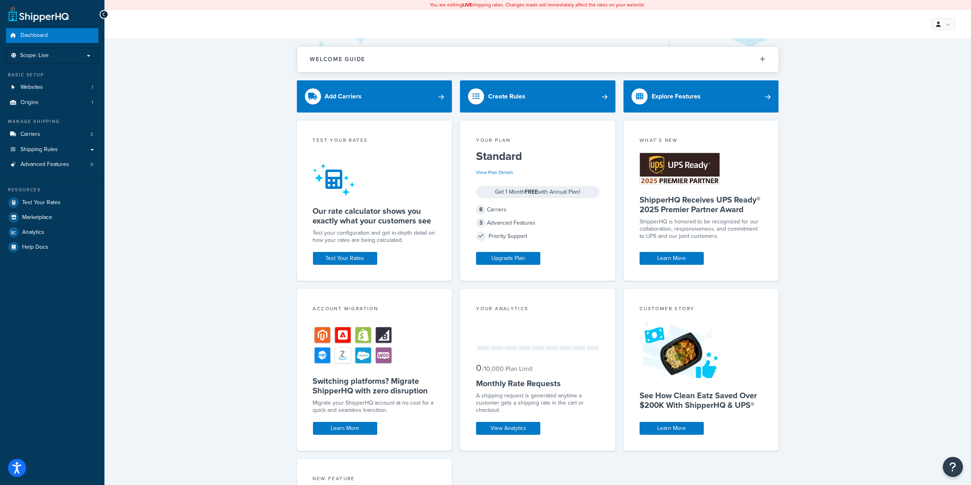
scroll to position [40, 0]
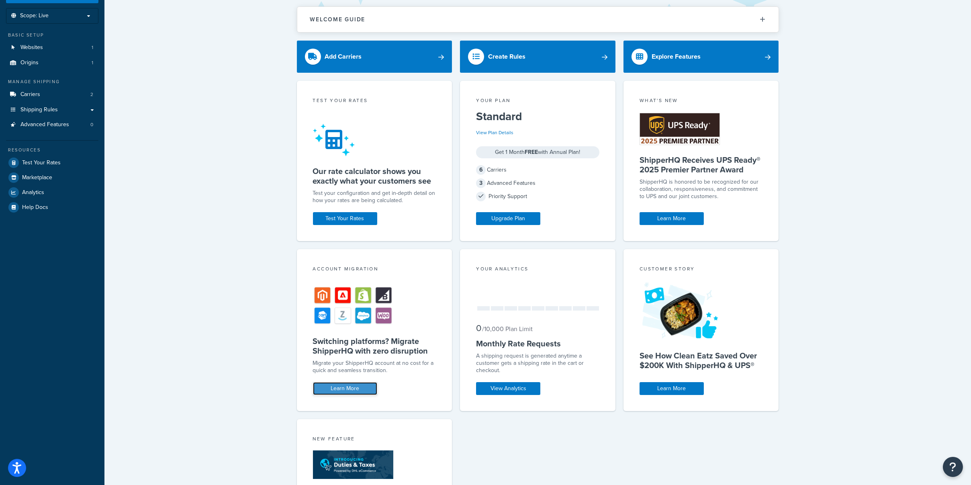
click at [358, 387] on link "Learn More" at bounding box center [345, 388] width 64 height 13
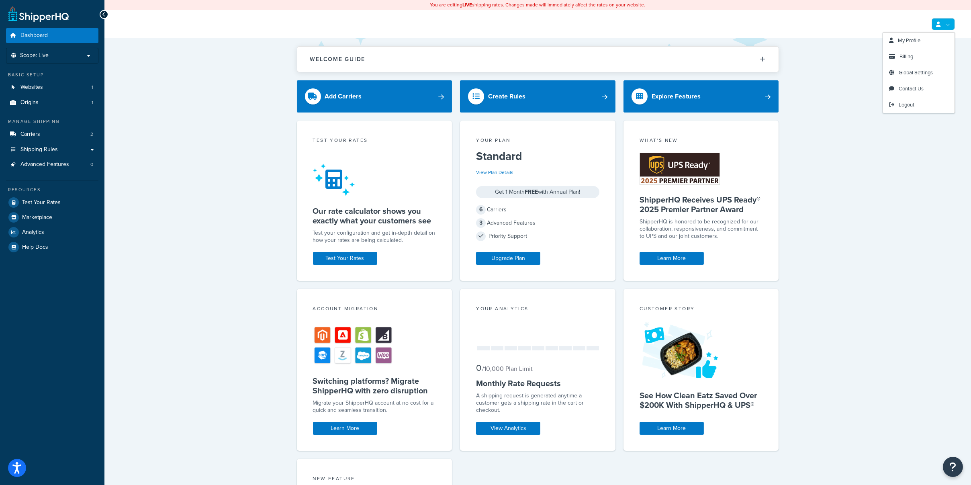
click at [943, 23] on link at bounding box center [943, 24] width 23 height 12
click at [231, 121] on div "Welcome Guide Recommendations ShipperHQ: An Overview Carrier Setup Shipping Rul…" at bounding box center [537, 342] width 867 height 609
click at [37, 90] on span "Websites" at bounding box center [31, 87] width 23 height 7
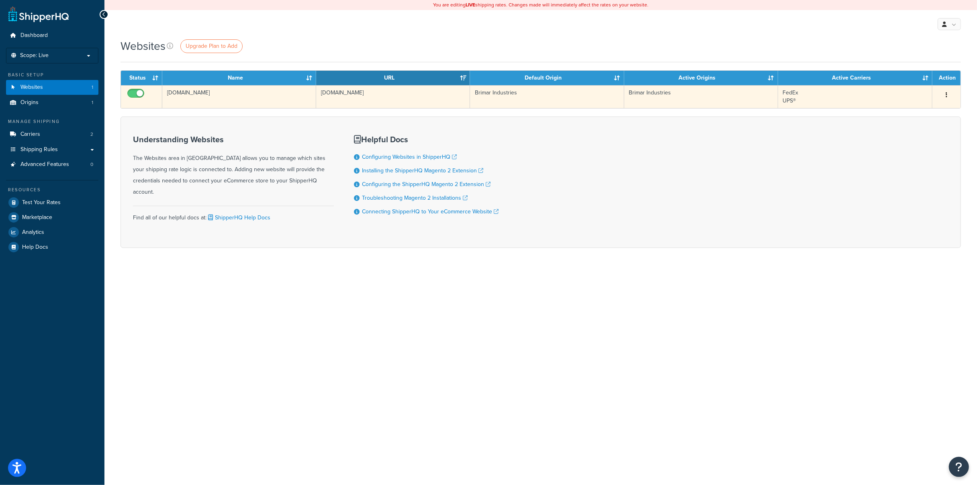
click at [940, 95] on div "Edit Delete" at bounding box center [946, 95] width 18 height 13
click at [944, 95] on button "button" at bounding box center [946, 95] width 11 height 13
click at [919, 108] on link "Edit" at bounding box center [913, 111] width 63 height 16
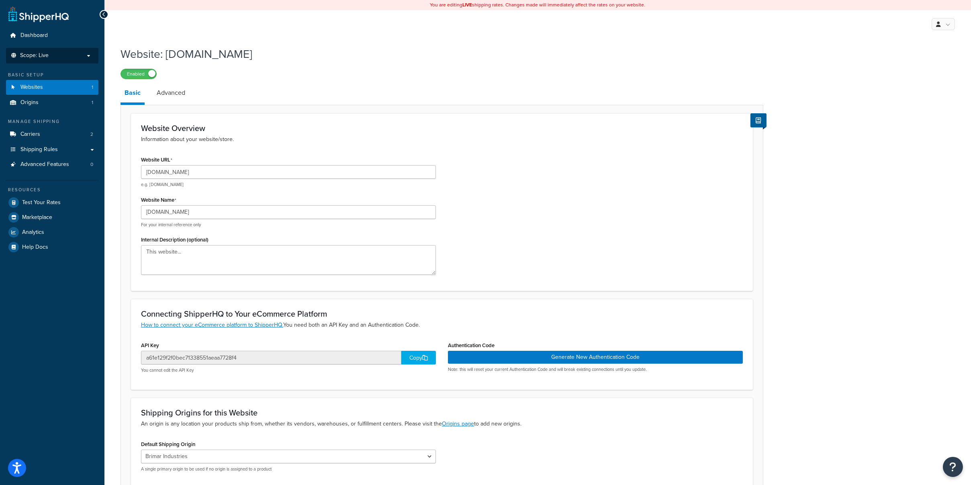
click at [78, 58] on p "Scope: Live" at bounding box center [52, 55] width 85 height 7
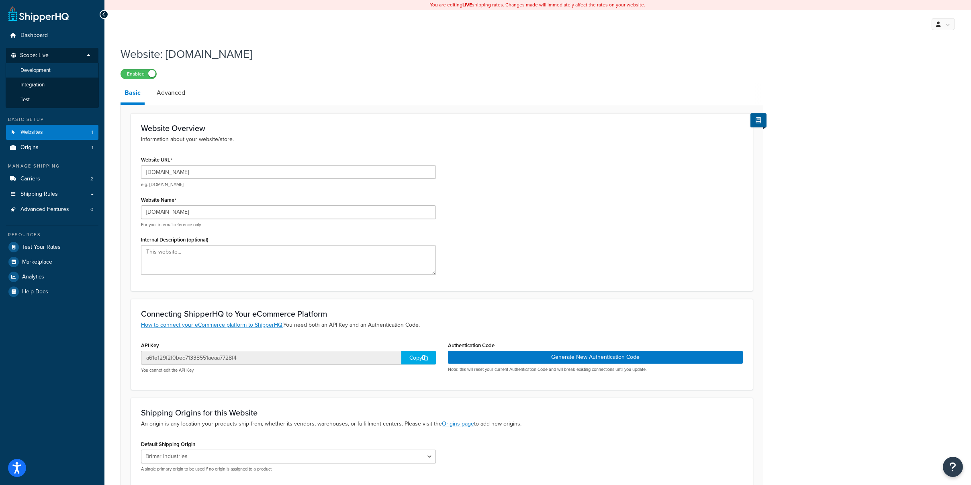
click at [51, 73] on li "Development" at bounding box center [52, 70] width 93 height 15
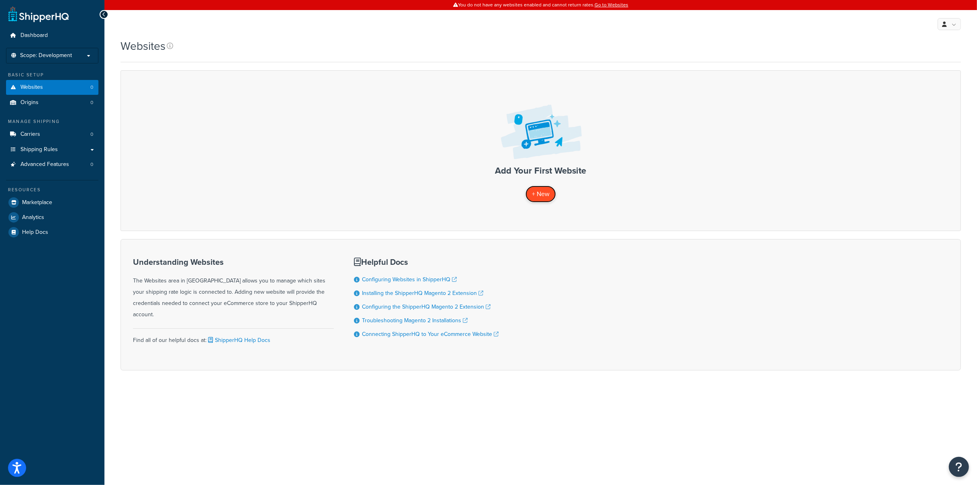
click at [536, 194] on span "+ New" at bounding box center [541, 193] width 18 height 9
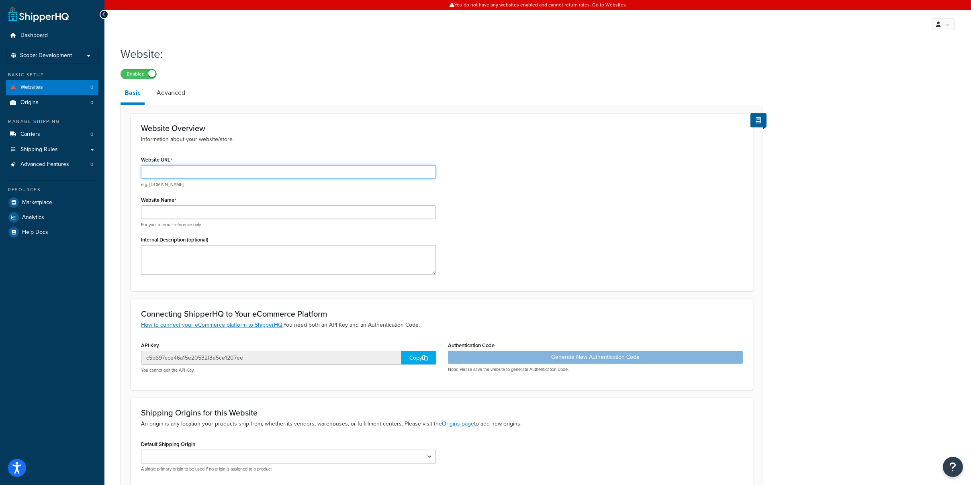
click at [190, 172] on input "Website URL" at bounding box center [288, 172] width 295 height 14
paste input "https://magento-1504939-5765811.cloudwaysapps.com/"
type input "[URL][DOMAIN_NAME]"
click at [186, 216] on input "Website Name" at bounding box center [288, 212] width 295 height 14
paste input "[URL][DOMAIN_NAME]"
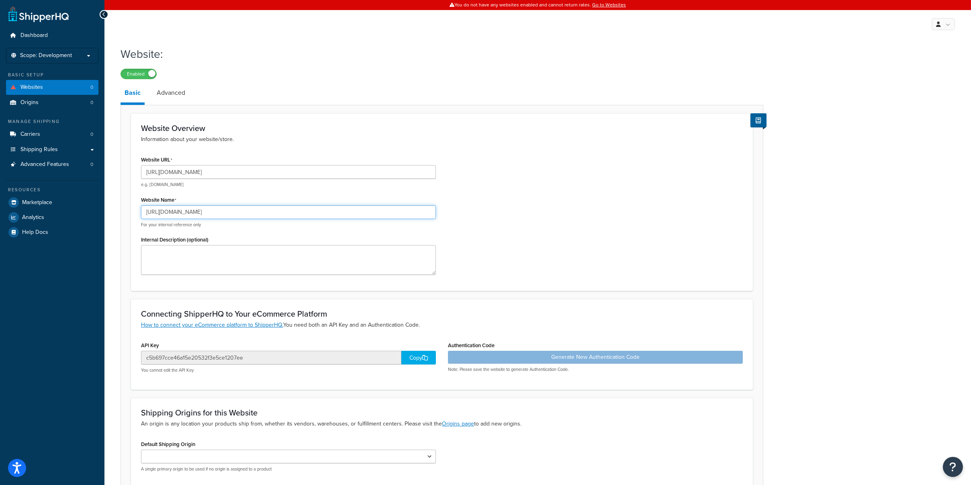
click at [308, 208] on input "[URL][DOMAIN_NAME]" at bounding box center [288, 212] width 295 height 14
drag, startPoint x: 164, startPoint y: 211, endPoint x: 132, endPoint y: 214, distance: 32.3
click at [102, 209] on div "Dashboard Scope: Development Basic Setup Websites 0 Origins 0 Manage Shipping C…" at bounding box center [485, 281] width 971 height 562
click at [577, 200] on div "Website URL https://magento-1504939-5765811.cloudwaysapps.com/ e.g. mywebsite.c…" at bounding box center [442, 217] width 614 height 127
click at [324, 252] on textarea "Internal Description (optional)" at bounding box center [288, 260] width 295 height 30
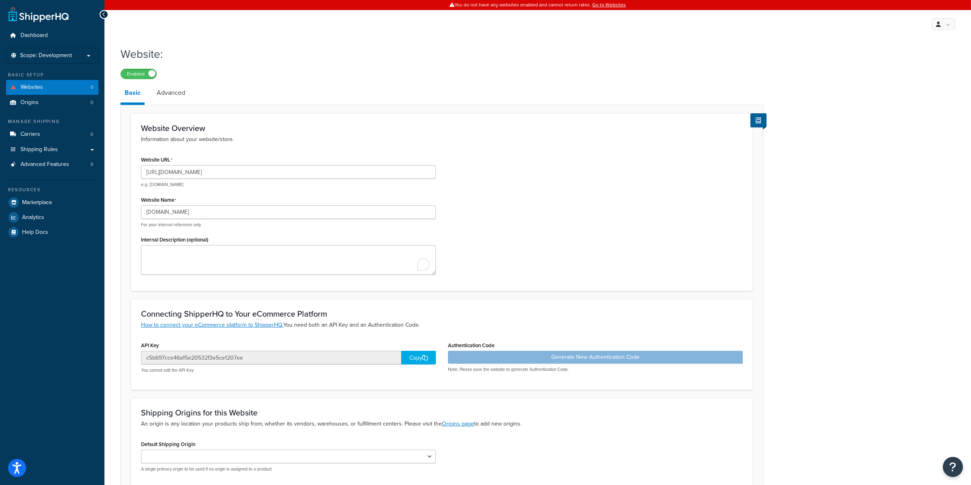
click at [600, 213] on div "Website URL https://magento-1504939-5765811.cloudwaysapps.com/ e.g. mywebsite.c…" at bounding box center [442, 217] width 614 height 127
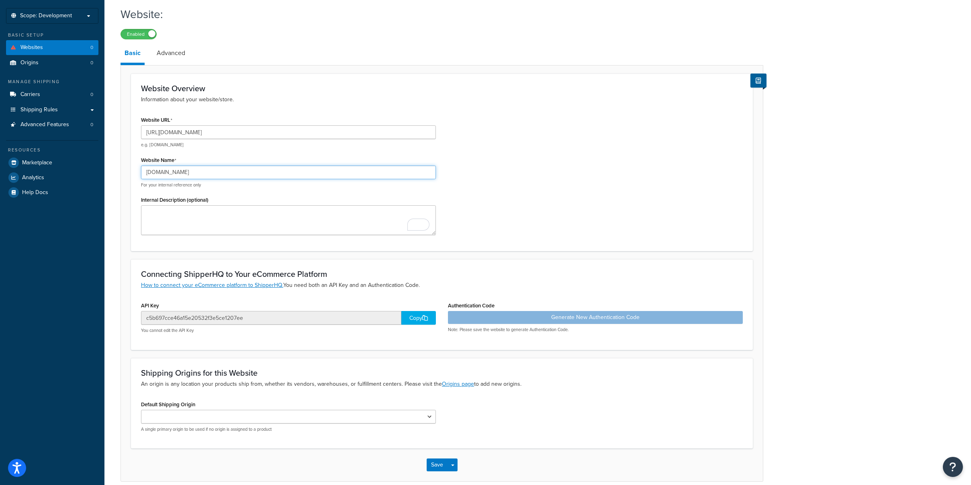
click at [325, 172] on input "magento-1504939-5765811.cloudwaysapps.com" at bounding box center [288, 173] width 295 height 14
drag, startPoint x: 325, startPoint y: 172, endPoint x: 110, endPoint y: 157, distance: 214.6
click at [110, 157] on div "Website: Enabled Basic Advanced Website Overview Information about your website…" at bounding box center [537, 251] width 867 height 499
type input "Magento Staging"
click at [499, 168] on div "Website URL https://magento-1504939-5765811.cloudwaysapps.com/ e.g. mywebsite.c…" at bounding box center [442, 177] width 614 height 127
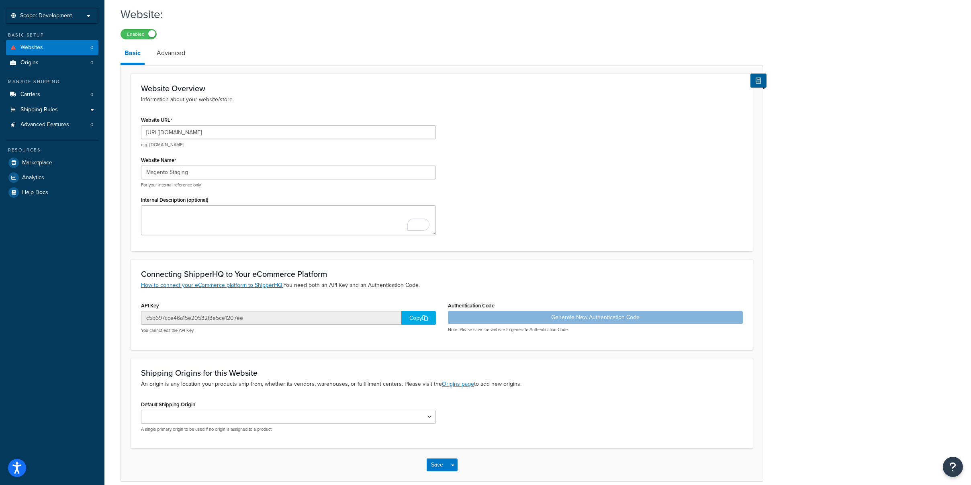
scroll to position [76, 0]
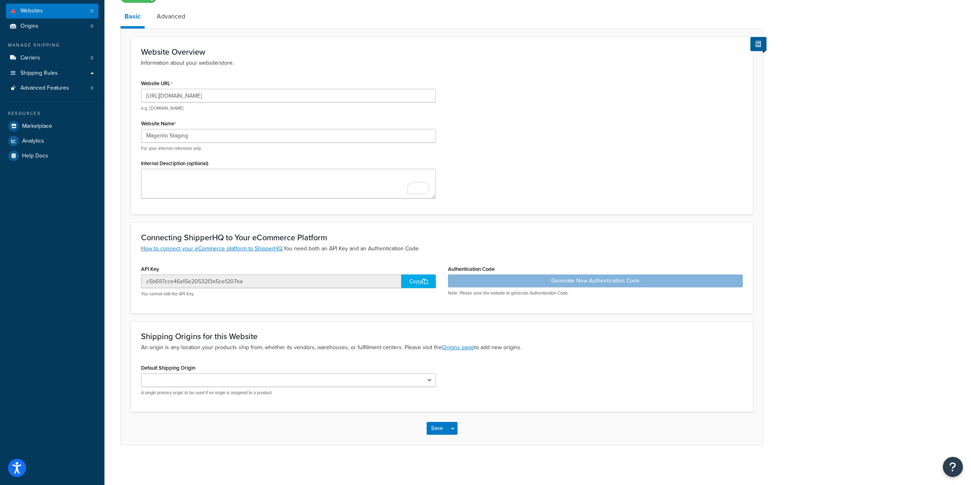
click at [410, 281] on div "Copy" at bounding box center [418, 281] width 35 height 14
click at [606, 281] on div "Generate New Authentication Code Note: Please save the website to generate Auth…" at bounding box center [595, 285] width 295 height 22
click at [800, 211] on div "Website: Enabled Basic Advanced Website Overview Information about your website…" at bounding box center [537, 215] width 867 height 499
click at [436, 430] on button "Save" at bounding box center [438, 428] width 22 height 13
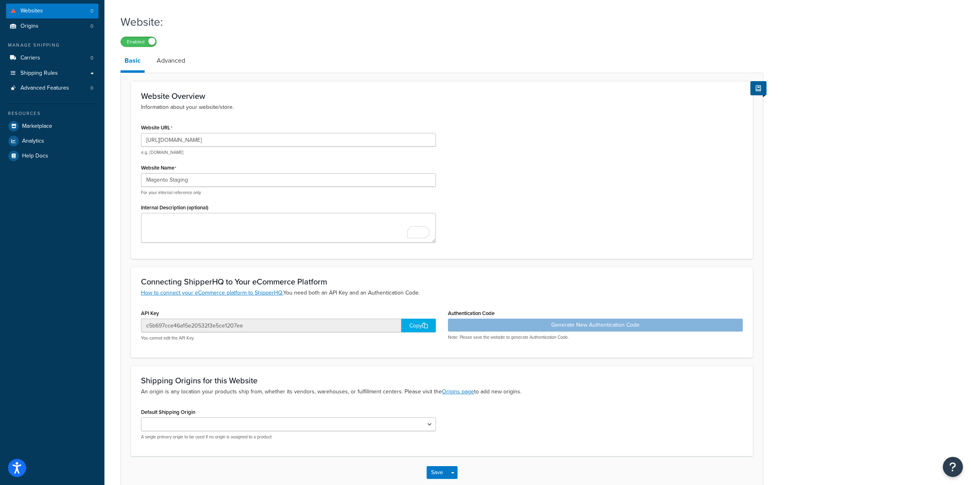
scroll to position [116, 0]
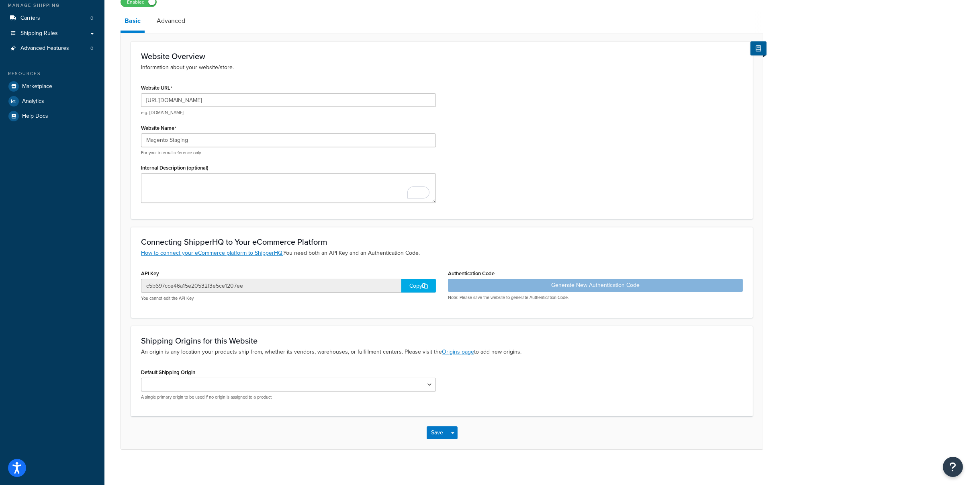
click at [585, 286] on div "Generate New Authentication Code Note: Please save the website to generate Auth…" at bounding box center [595, 290] width 295 height 22
drag, startPoint x: 471, startPoint y: 298, endPoint x: 589, endPoint y: 297, distance: 117.7
click at [589, 297] on p "Note: Please save the website to generate Authentication Code." at bounding box center [595, 298] width 295 height 6
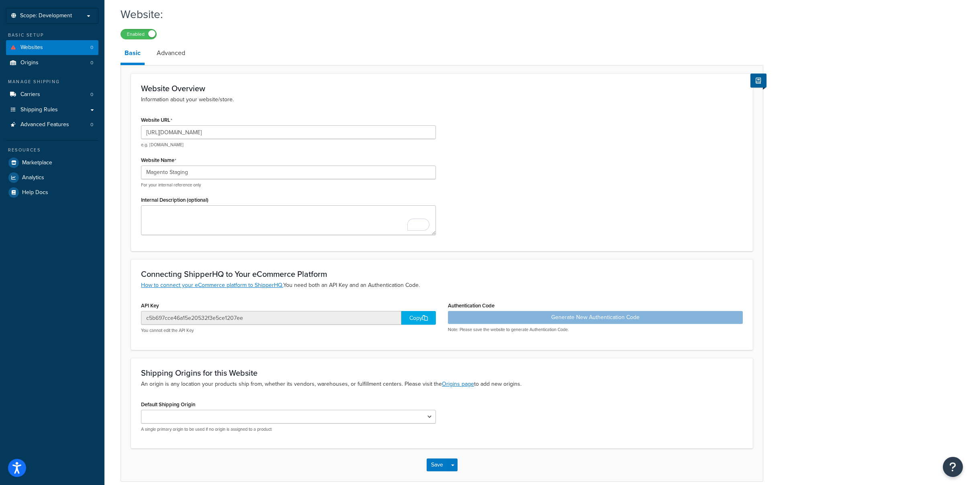
scroll to position [76, 0]
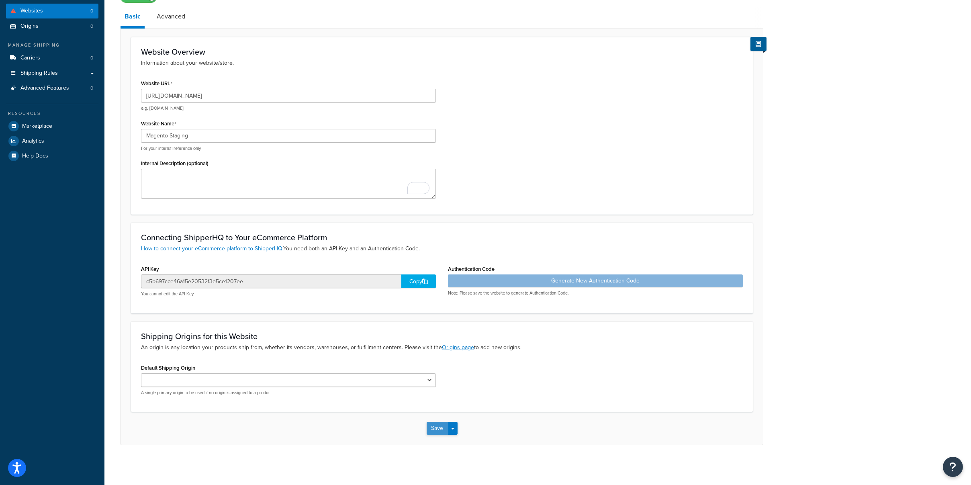
click at [441, 426] on button "Save" at bounding box center [438, 428] width 22 height 13
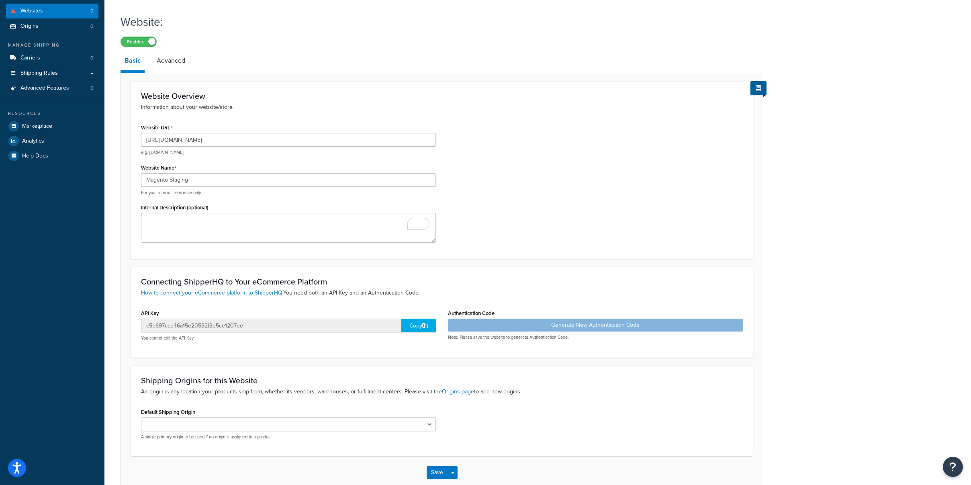
scroll to position [0, 0]
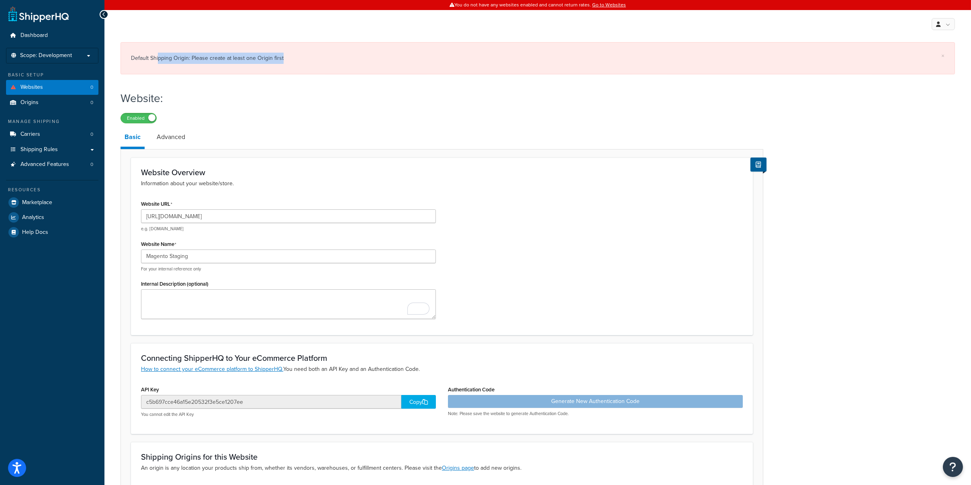
drag, startPoint x: 158, startPoint y: 59, endPoint x: 348, endPoint y: 71, distance: 190.5
click at [328, 65] on div "× Default Shipping Origin: Please create at least one Origin first" at bounding box center [538, 58] width 835 height 32
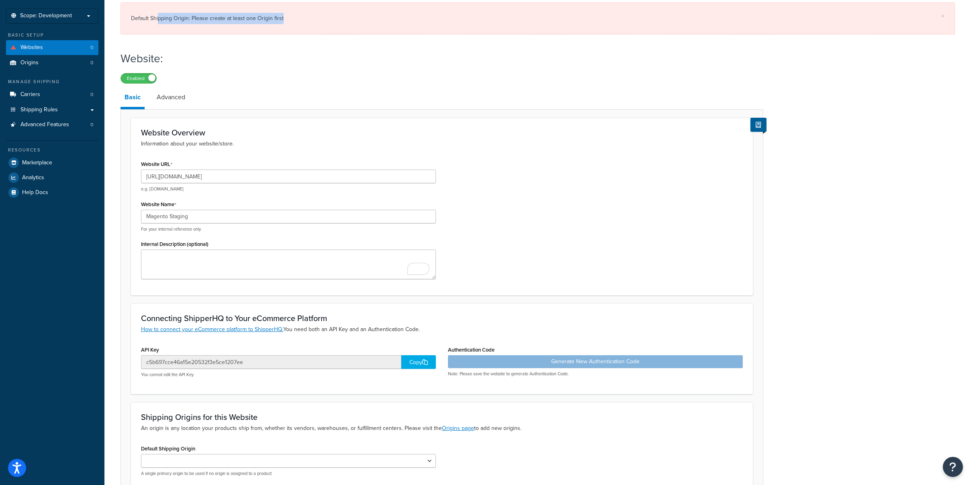
scroll to position [120, 0]
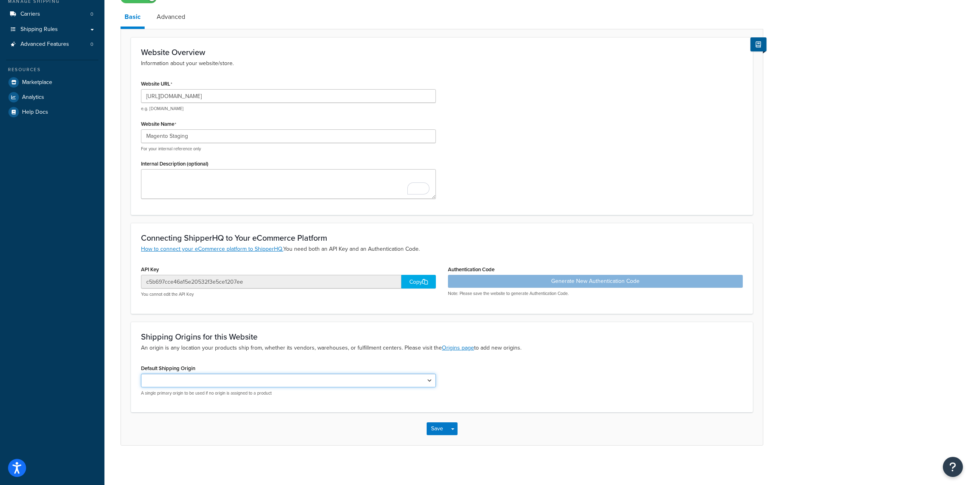
click at [302, 378] on select "Default Shipping Origin" at bounding box center [288, 381] width 295 height 14
click at [385, 376] on select "Default Shipping Origin" at bounding box center [288, 381] width 295 height 14
click at [380, 381] on select "Default Shipping Origin" at bounding box center [288, 381] width 295 height 14
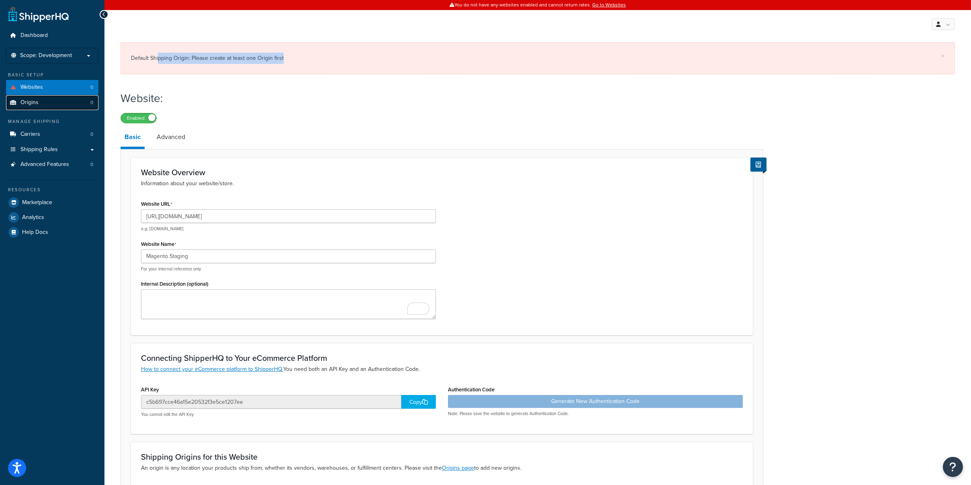
click at [52, 99] on link "Origins 0" at bounding box center [52, 102] width 92 height 15
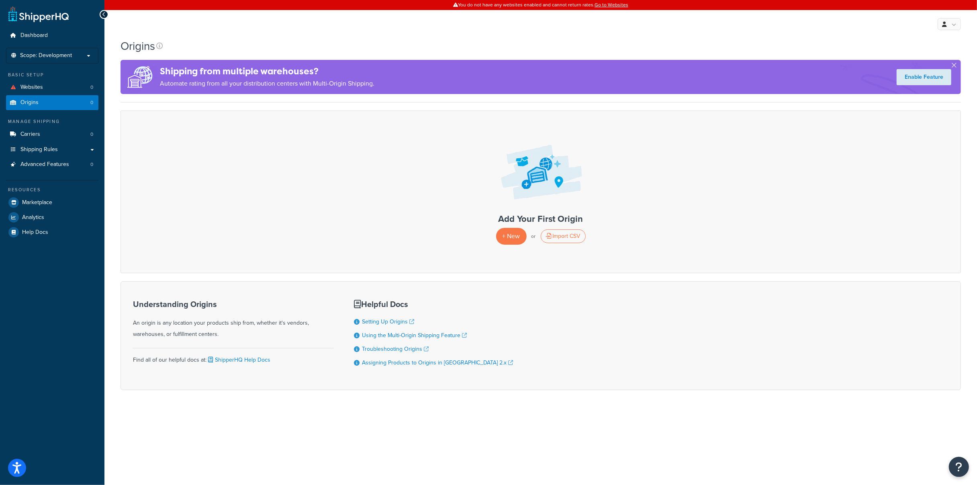
click at [950, 64] on div "Shipping from multiple warehouses? Automate rating from all your distribution c…" at bounding box center [541, 77] width 841 height 34
click at [503, 233] on span "+ New" at bounding box center [512, 235] width 18 height 9
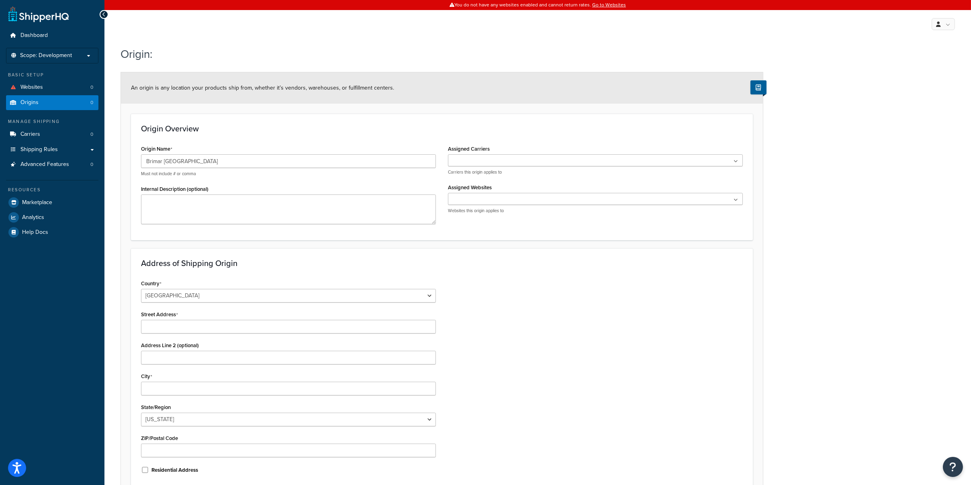
type input "Brimar [GEOGRAPHIC_DATA]"
click at [521, 155] on ul at bounding box center [595, 160] width 295 height 12
click at [518, 147] on div "Assigned Carriers No results found Carriers this origin applies to" at bounding box center [595, 159] width 295 height 32
click at [507, 194] on ul at bounding box center [595, 199] width 295 height 12
click at [507, 197] on ul at bounding box center [595, 199] width 295 height 12
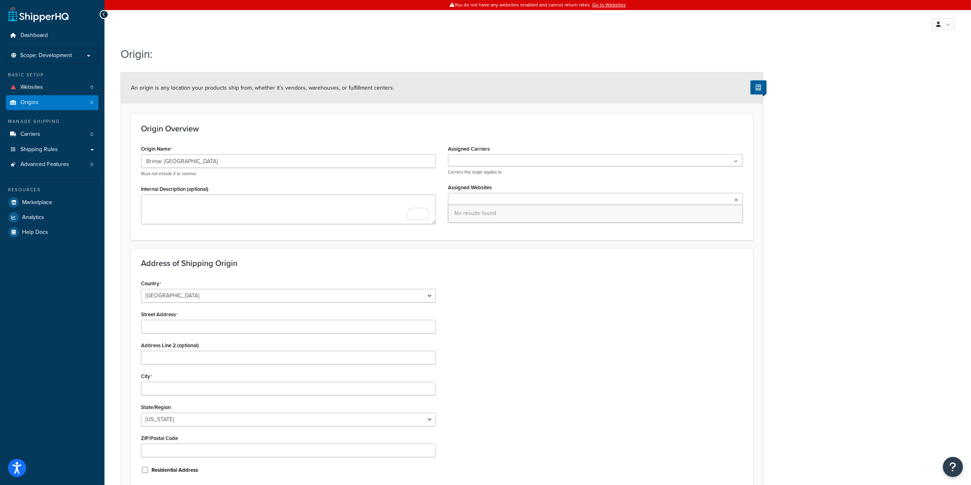
click at [512, 156] on ul at bounding box center [595, 160] width 295 height 12
click at [250, 295] on select "[GEOGRAPHIC_DATA] [GEOGRAPHIC_DATA] [GEOGRAPHIC_DATA] [GEOGRAPHIC_DATA] [GEOGRA…" at bounding box center [288, 296] width 295 height 14
click at [211, 324] on input "Street Address" at bounding box center [288, 327] width 295 height 14
type input "64 [PERSON_NAME]"
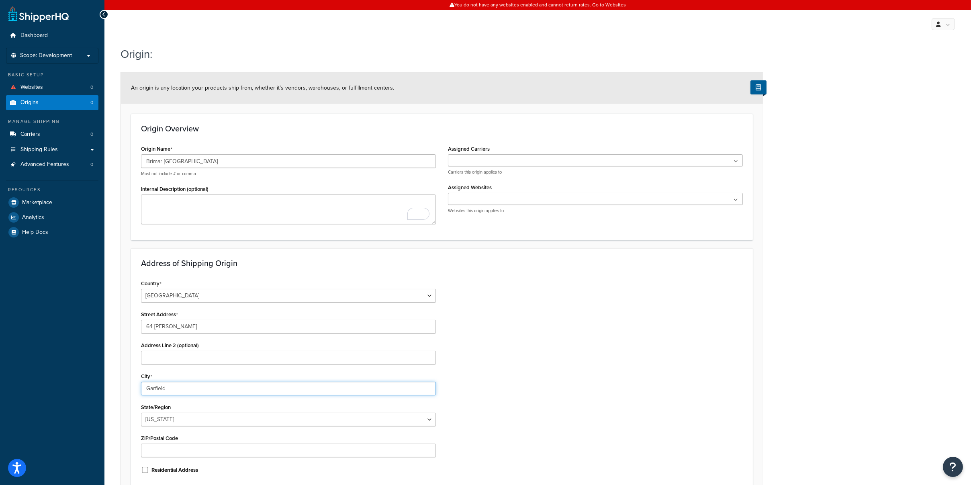
type input "Garfield"
select select "30"
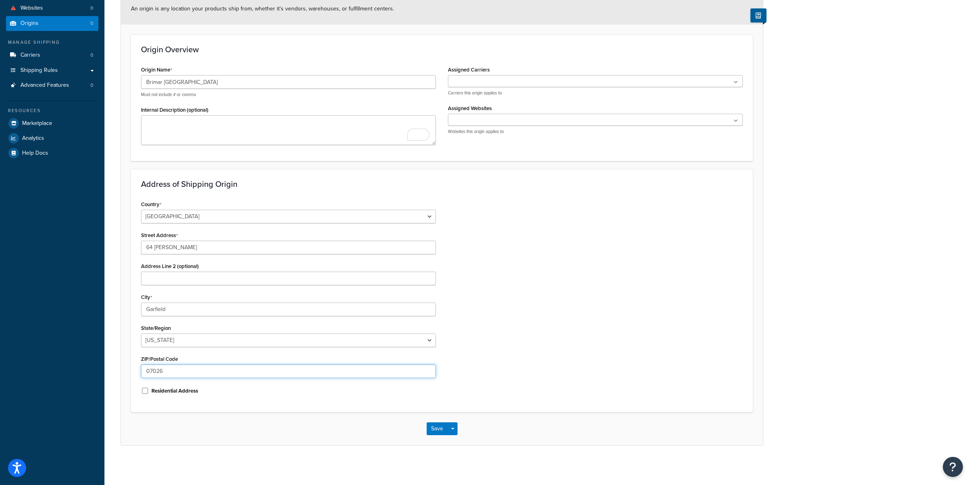
type input "07026"
drag, startPoint x: 594, startPoint y: 261, endPoint x: 579, endPoint y: 293, distance: 35.2
click at [594, 263] on div "Country United States United Kingdom Afghanistan Åland Islands Albania Algeria …" at bounding box center [442, 300] width 614 height 204
click at [432, 426] on button "Save" at bounding box center [438, 428] width 22 height 13
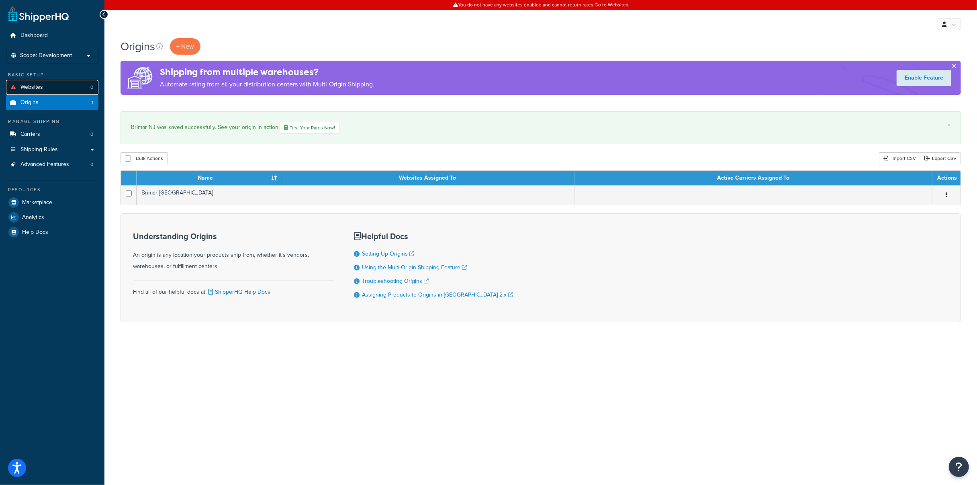
click at [54, 85] on link "Websites 0" at bounding box center [52, 87] width 92 height 15
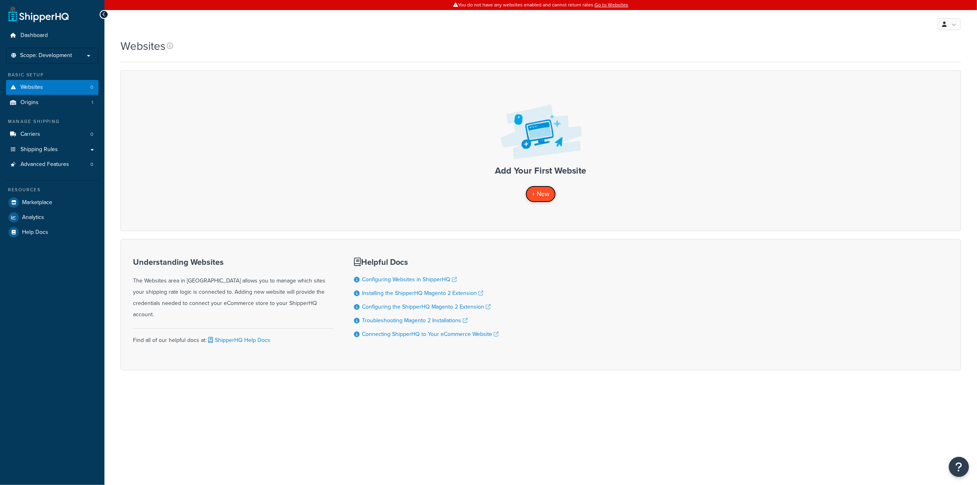
click at [541, 191] on span "+ New" at bounding box center [541, 193] width 18 height 9
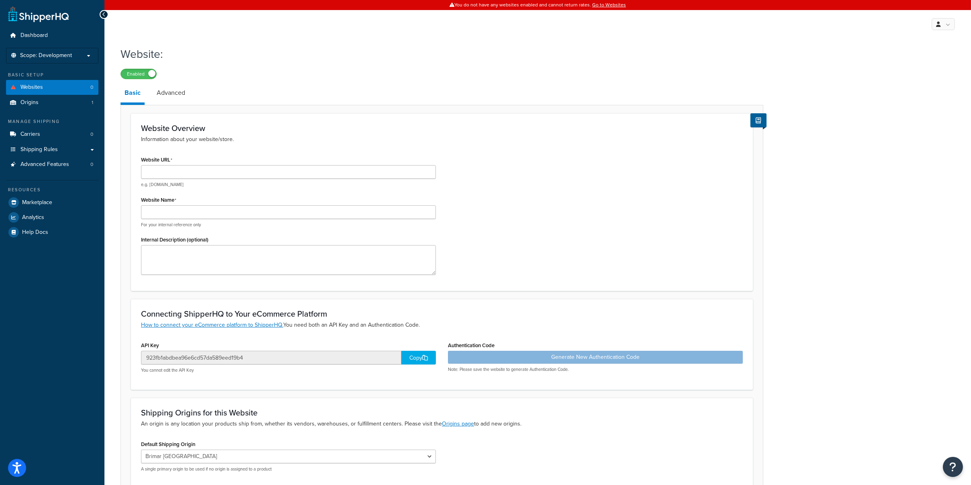
type input "[SECURITY_DATA]"
click at [290, 173] on input "[SECURITY_DATA]" at bounding box center [288, 172] width 295 height 14
drag, startPoint x: 280, startPoint y: 175, endPoint x: 102, endPoint y: 167, distance: 179.0
click at [102, 167] on div "Dashboard Scope: Development Basic Setup Websites 0 Origins 1 Manage Shipping C…" at bounding box center [485, 281] width 971 height 562
click at [201, 172] on input "Website URL" at bounding box center [288, 172] width 295 height 14
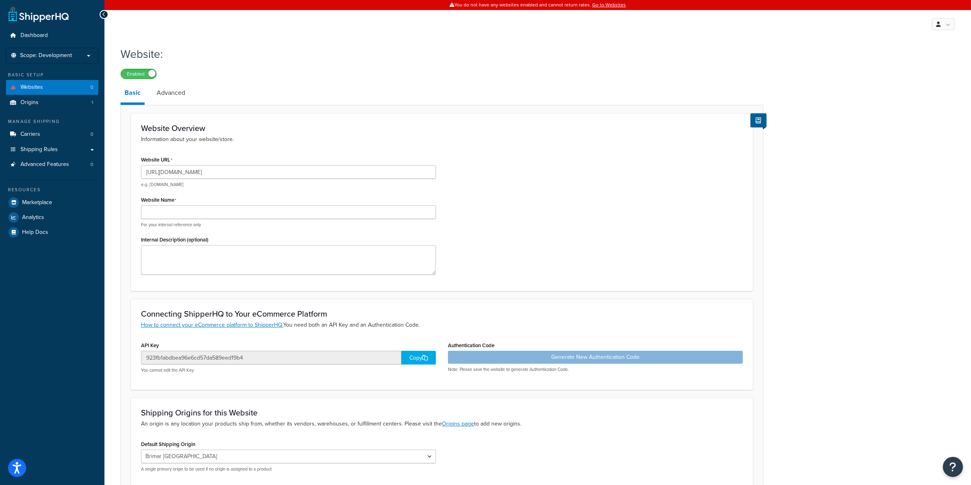
type input "[URL][DOMAIN_NAME]"
click at [229, 208] on input "Website Name" at bounding box center [288, 212] width 295 height 14
type input "Magento Staging"
click at [648, 254] on div "Website URL https://magento-1504939-5765811.cloudwaysapps.com/ e.g. mywebsite.c…" at bounding box center [442, 217] width 614 height 127
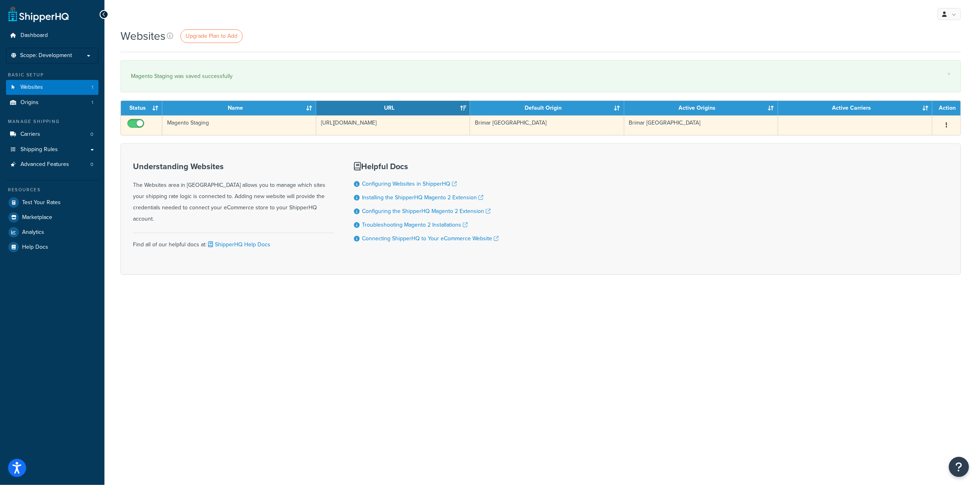
click at [945, 124] on button "button" at bounding box center [946, 125] width 11 height 13
click at [932, 138] on link "Edit" at bounding box center [913, 141] width 63 height 16
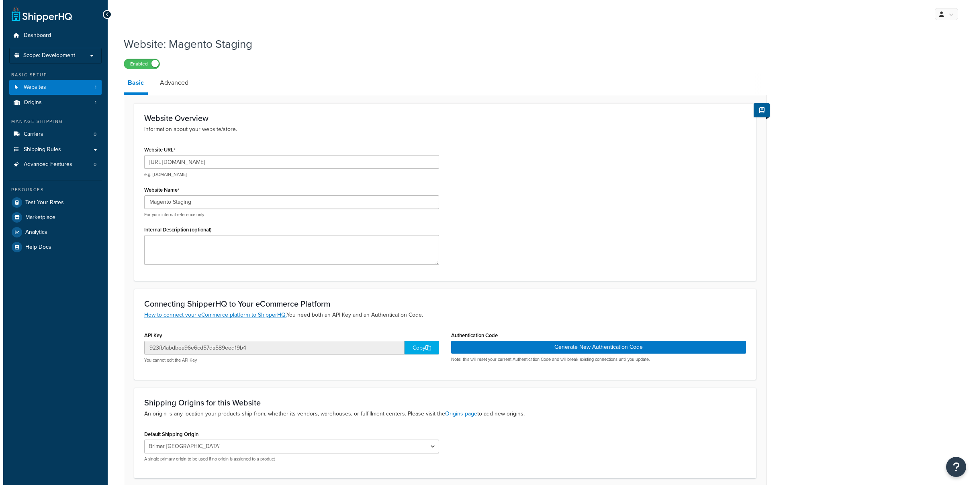
scroll to position [66, 0]
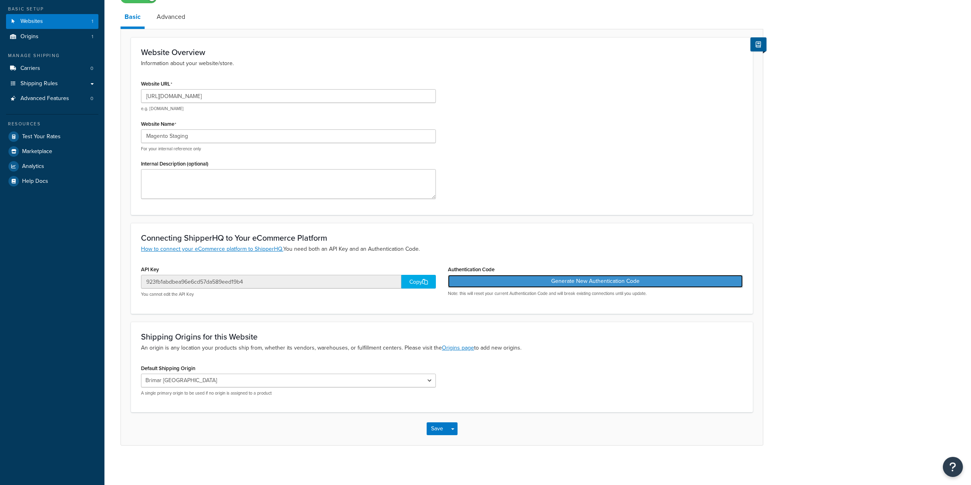
click at [587, 282] on button "Generate New Authentication Code" at bounding box center [595, 281] width 295 height 13
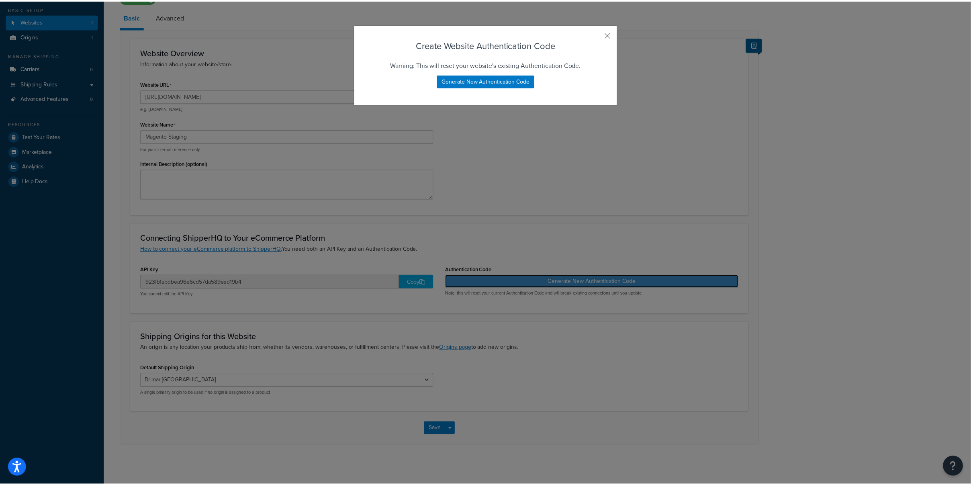
scroll to position [0, 0]
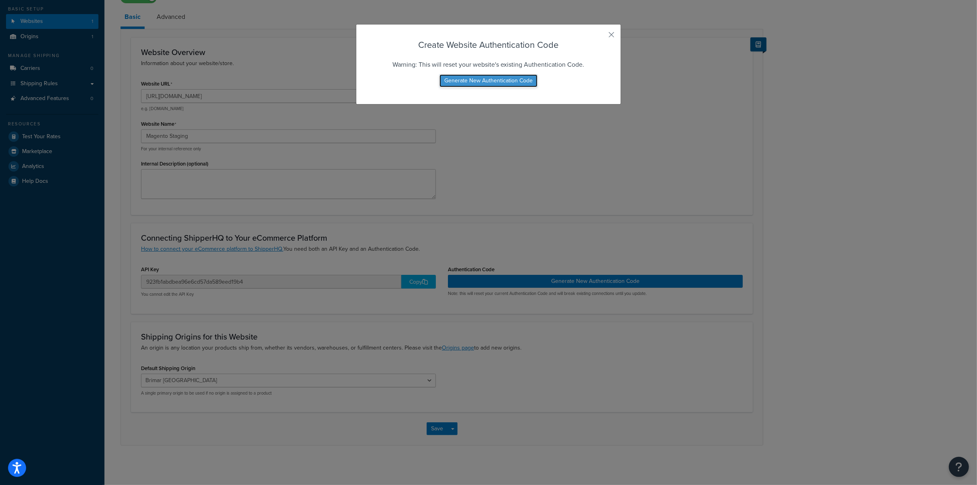
click at [497, 83] on button "Generate New Authentication Code" at bounding box center [489, 80] width 98 height 13
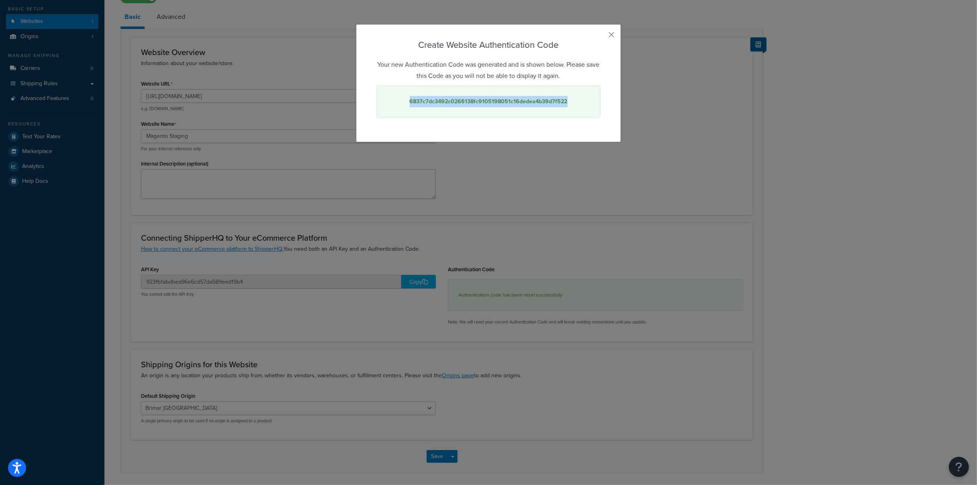
drag, startPoint x: 565, startPoint y: 102, endPoint x: 405, endPoint y: 107, distance: 160.4
click at [405, 107] on div "6837c7dc3492c0266138fc9105198051c16dedea4b39d7f522" at bounding box center [488, 102] width 224 height 32
copy strong "6837c7dc3492c0266138fc9105198051c16dedea4b39d7f522"
click at [735, 301] on div "Create Website Authentication Code Your new Authentication Code was generated a…" at bounding box center [488, 242] width 977 height 485
click at [601, 37] on button "button" at bounding box center [600, 38] width 2 height 2
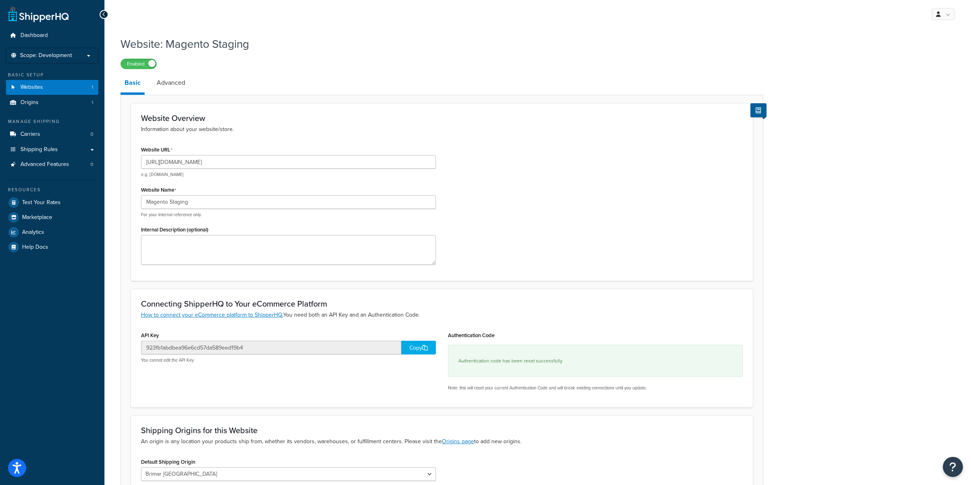
click at [864, 192] on div "Website: Magento Staging Enabled Basic Advanced Website Overview Information ab…" at bounding box center [537, 295] width 867 height 527
click at [176, 85] on link "Advanced" at bounding box center [171, 82] width 37 height 19
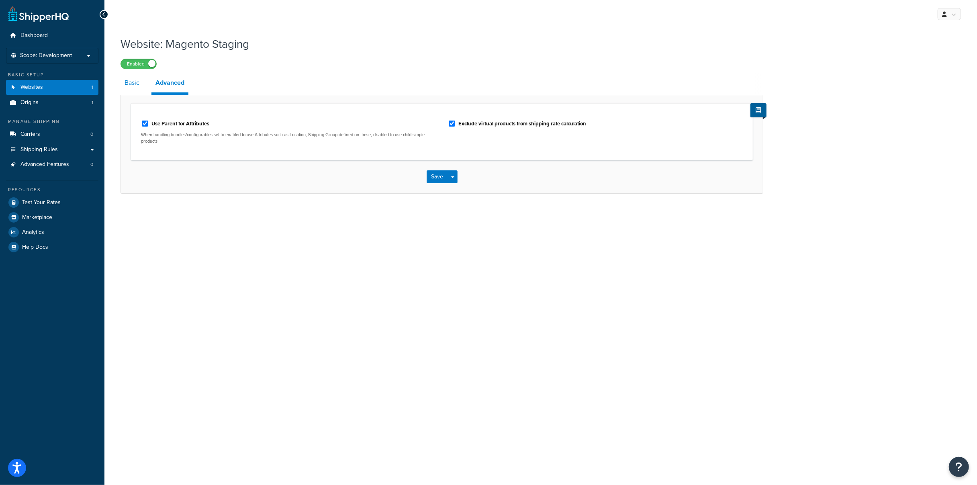
click at [128, 85] on link "Basic" at bounding box center [132, 82] width 23 height 19
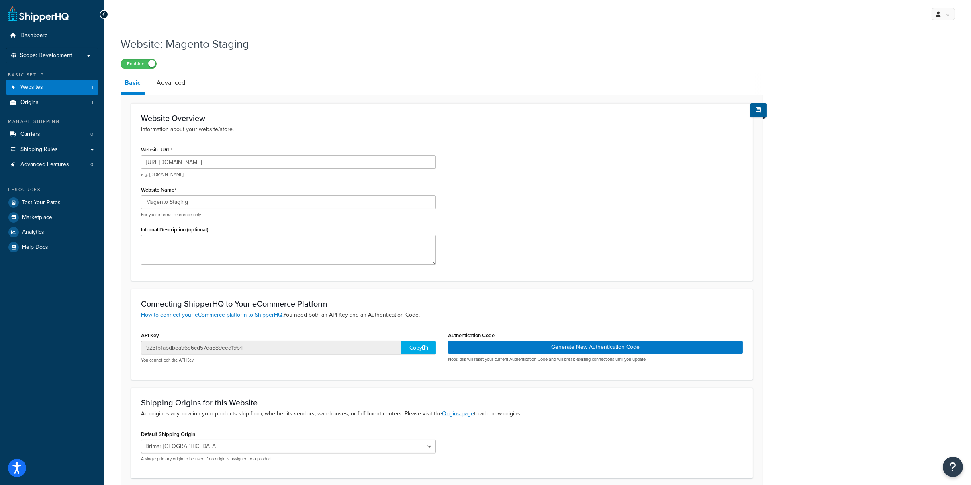
click at [274, 70] on div "Website: Magento Staging Enabled Basic Advanced Website Overview Information ab…" at bounding box center [442, 271] width 643 height 479
click at [85, 51] on li "Scope: Development" at bounding box center [52, 56] width 92 height 16
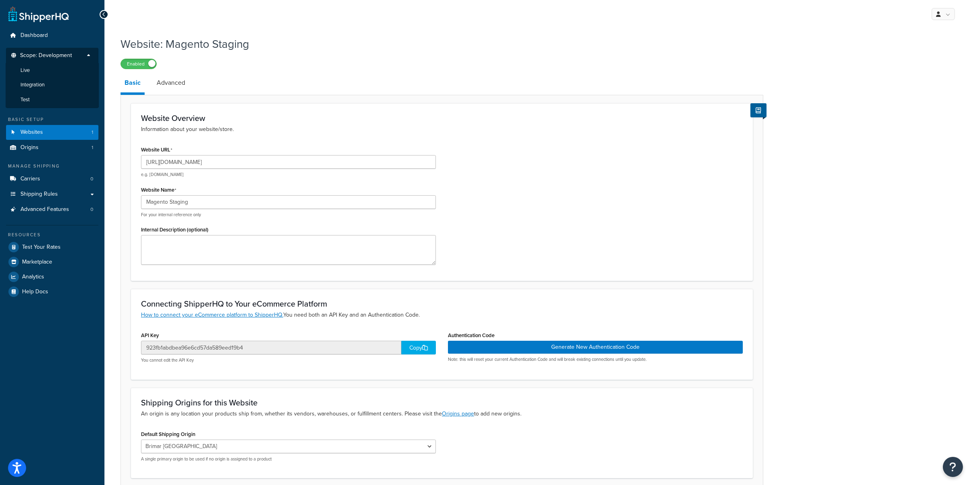
click at [943, 114] on div "Website: Magento Staging Enabled Basic Advanced Website Overview Information ab…" at bounding box center [537, 281] width 867 height 499
drag, startPoint x: 846, startPoint y: 329, endPoint x: 410, endPoint y: 196, distance: 456.0
click at [847, 328] on div "Website: Magento Staging Enabled Basic Advanced Website Overview Information ab…" at bounding box center [537, 281] width 867 height 499
click at [56, 56] on span "Scope: Development" at bounding box center [46, 55] width 52 height 7
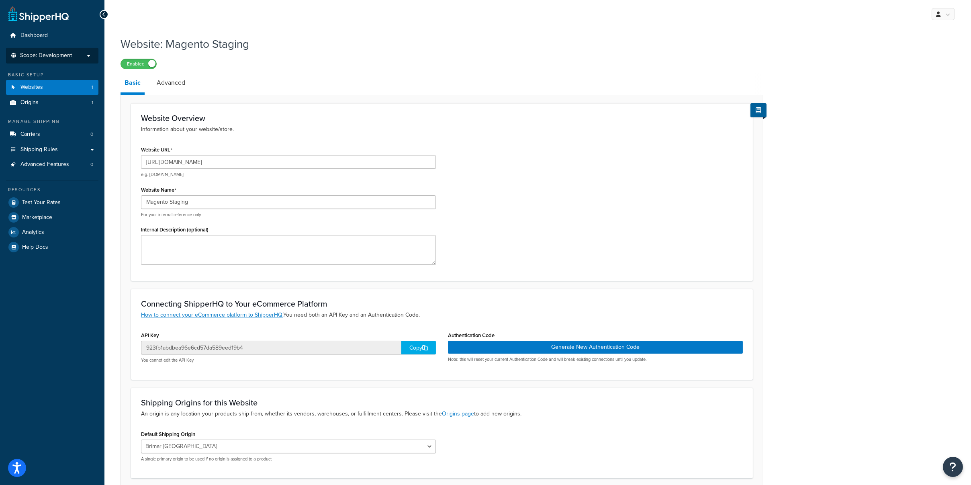
click at [56, 56] on span "Scope: Development" at bounding box center [46, 55] width 52 height 7
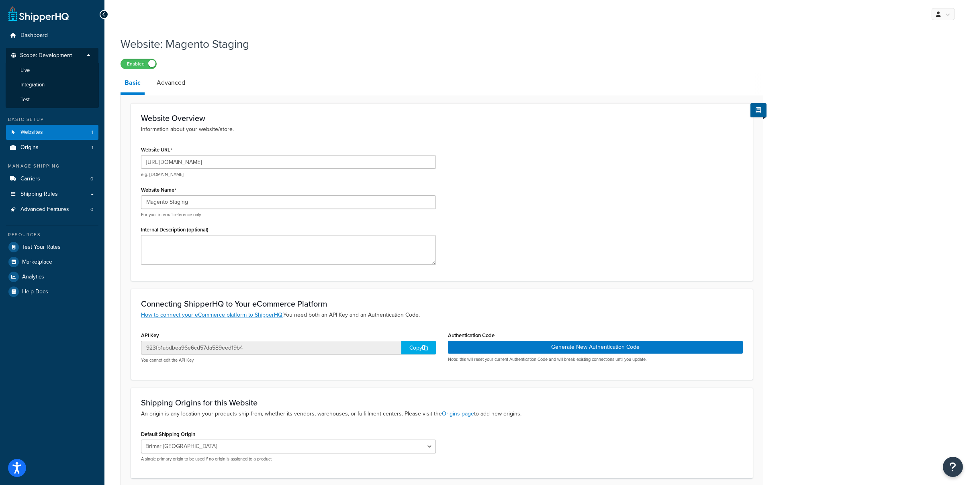
click at [392, 49] on h1 "Website: Magento Staging" at bounding box center [437, 44] width 633 height 16
drag, startPoint x: 858, startPoint y: 212, endPoint x: 876, endPoint y: 164, distance: 51.0
click at [864, 201] on div "Website: Magento Staging Enabled Basic Advanced Website Overview Information ab…" at bounding box center [537, 281] width 867 height 499
